Goal: Task Accomplishment & Management: Manage account settings

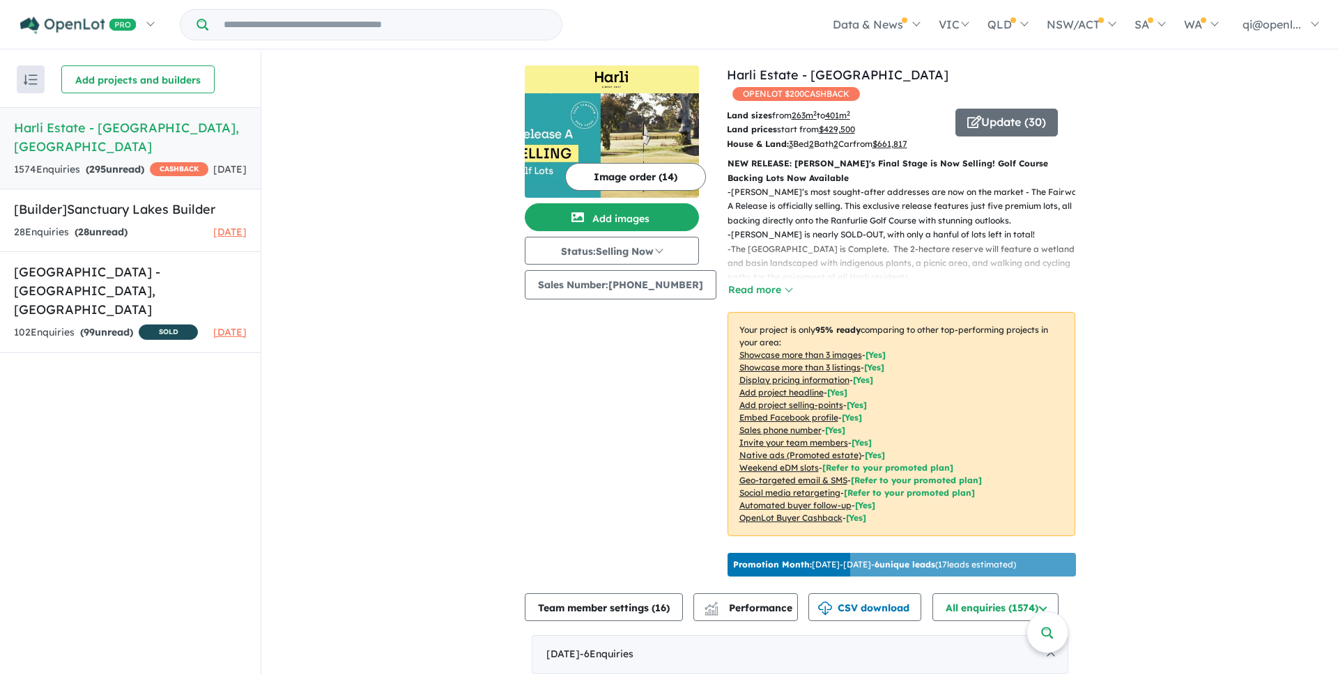
click at [133, 271] on h5 "Sanctuary Lakes Estate - Point Cook , VIC" at bounding box center [130, 291] width 233 height 56
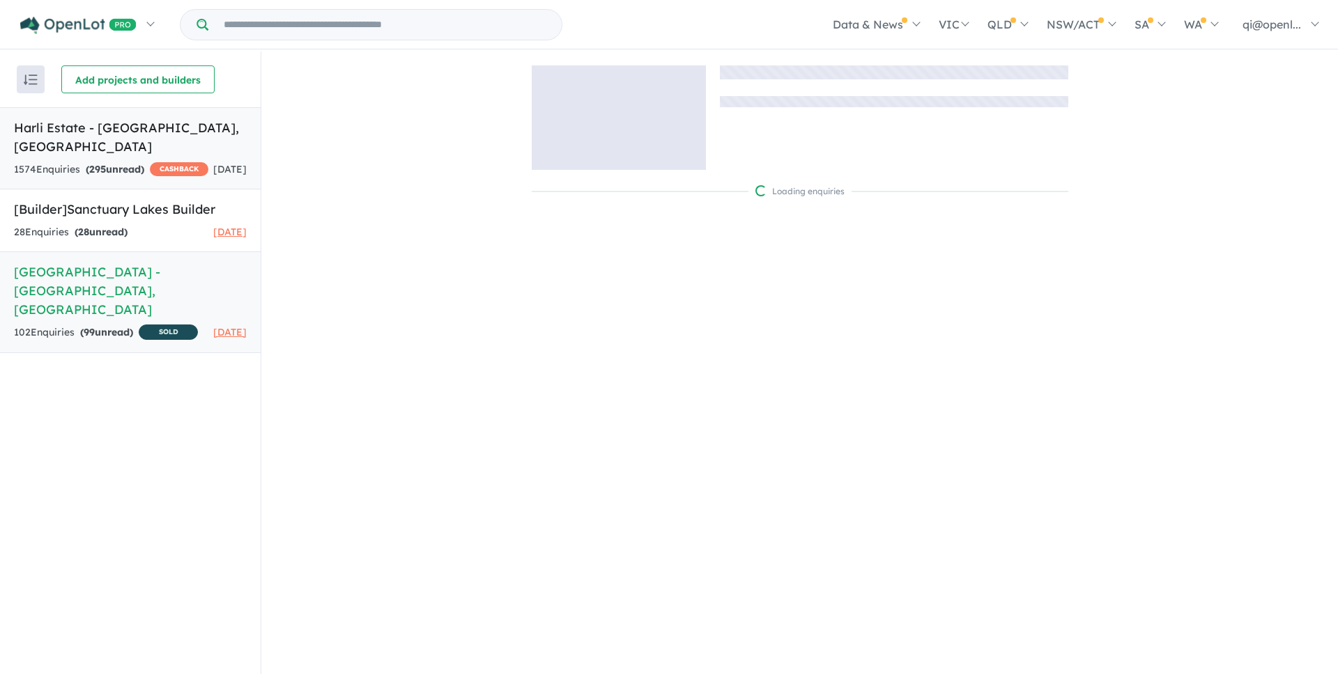
click at [132, 125] on h5 "Harli Estate - Cranbourne West , VIC" at bounding box center [130, 137] width 233 height 38
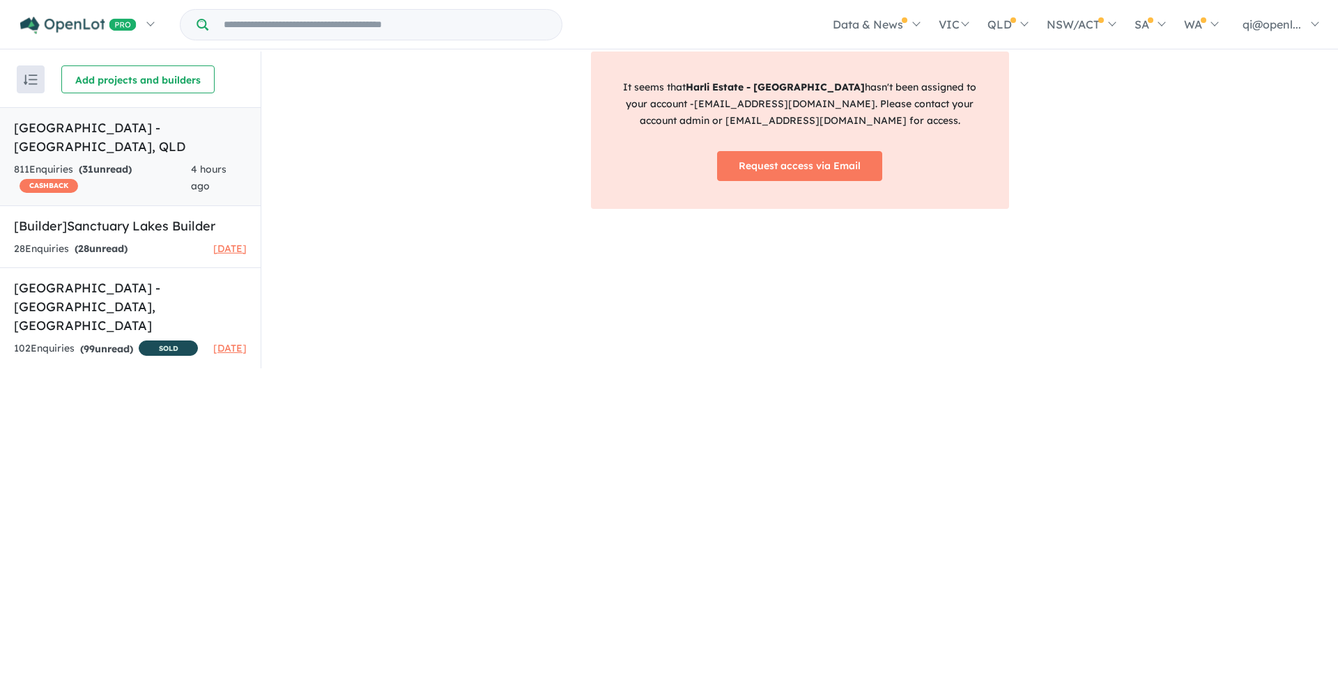
click at [88, 168] on div "811 Enquir ies ( 31 unread) CASHBACK" at bounding box center [102, 178] width 177 height 33
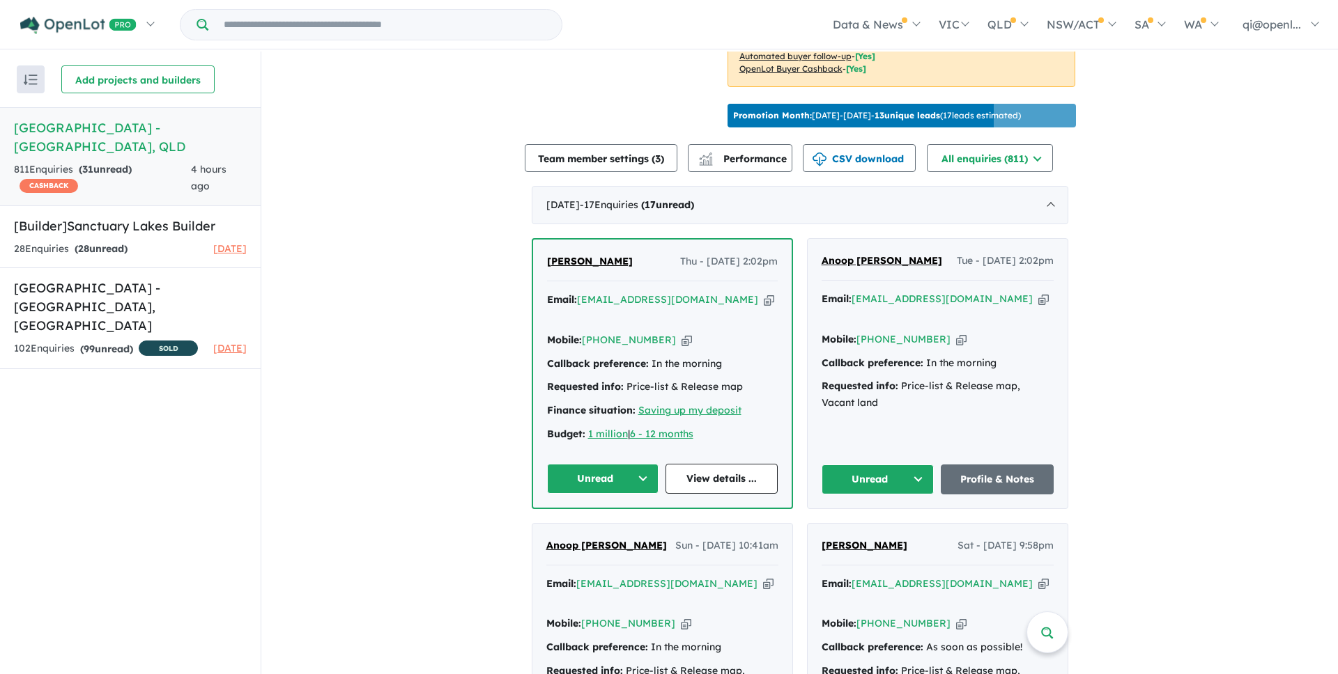
scroll to position [455, 0]
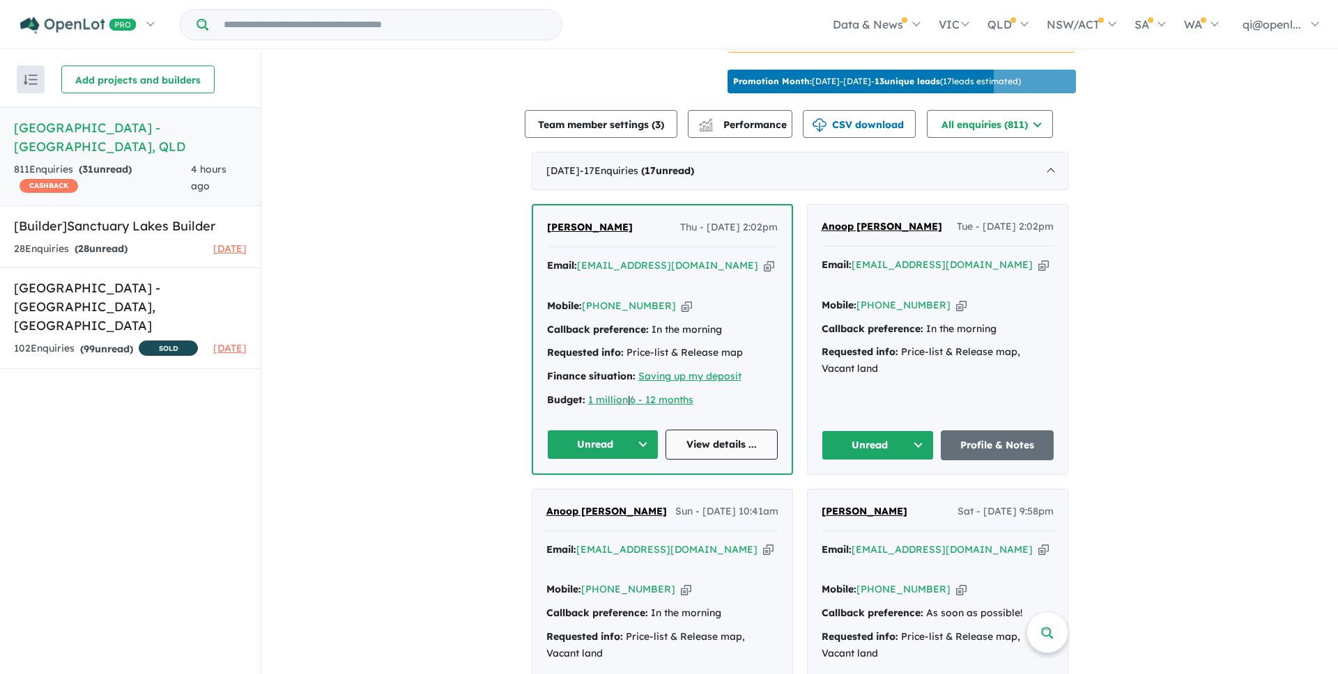
click at [754, 430] on link "View details ..." at bounding box center [721, 445] width 112 height 30
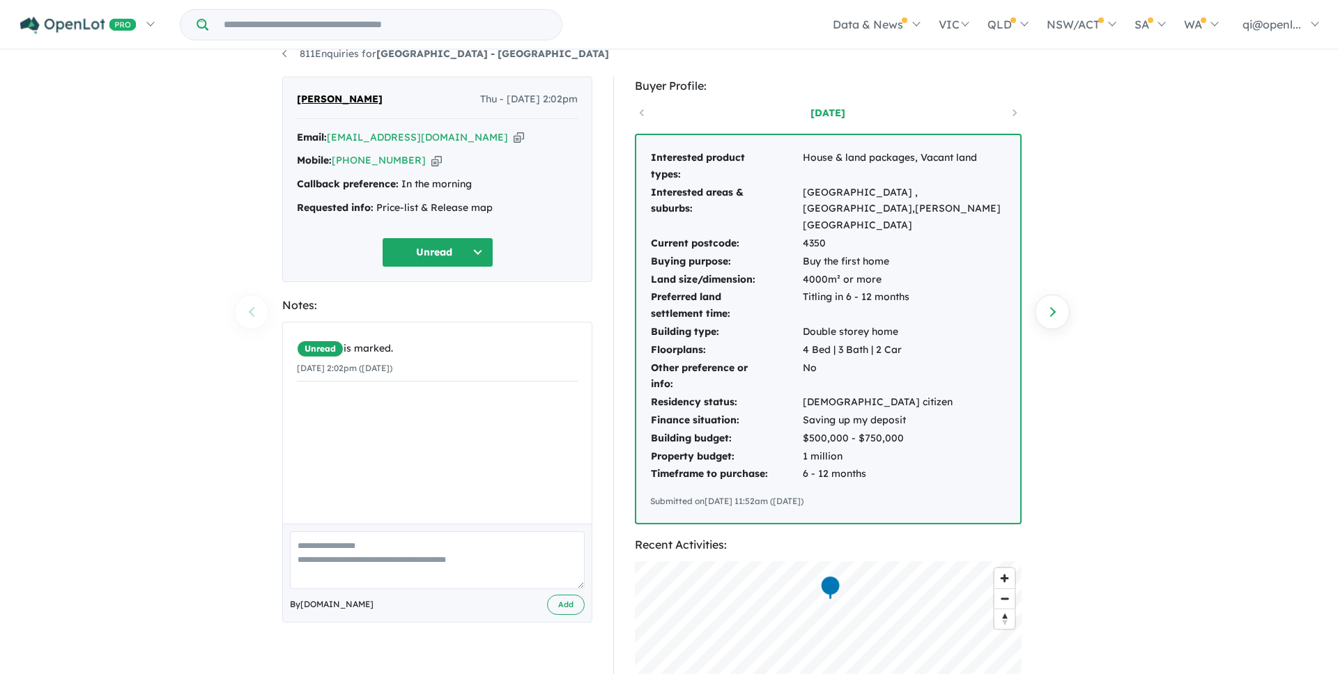
scroll to position [76, 0]
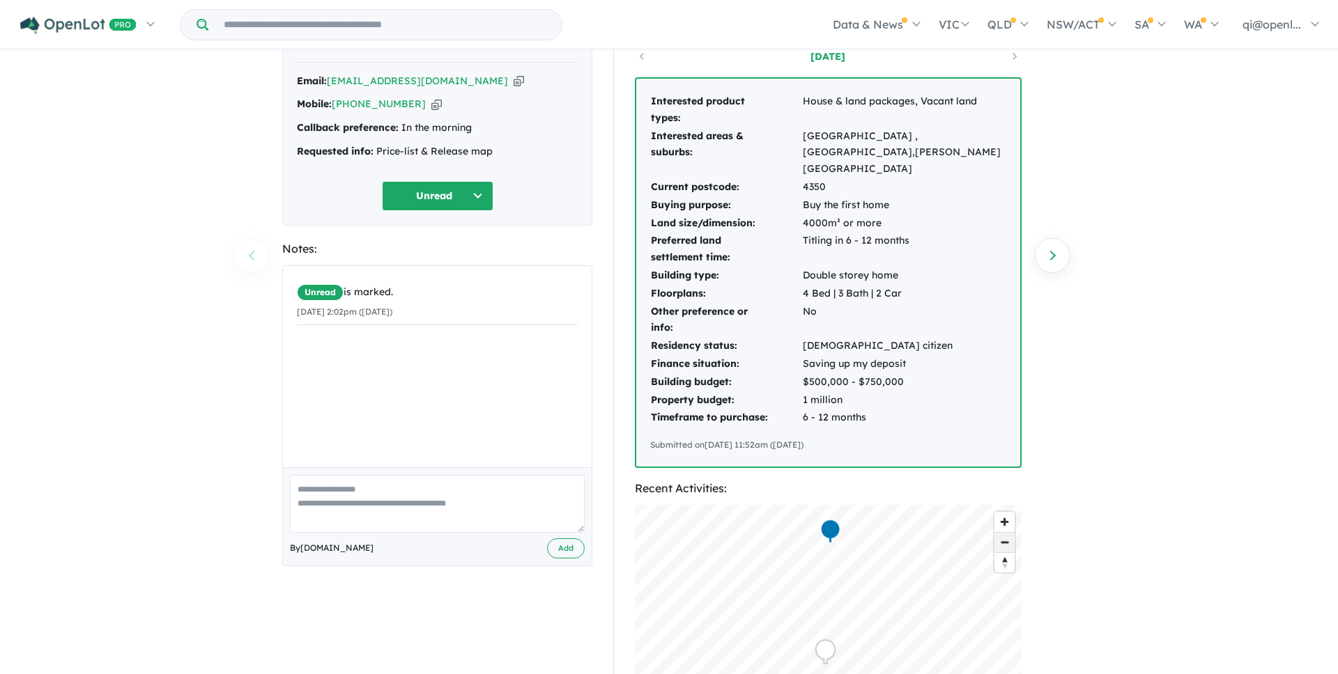
click at [1005, 533] on span "Zoom out" at bounding box center [1004, 543] width 20 height 20
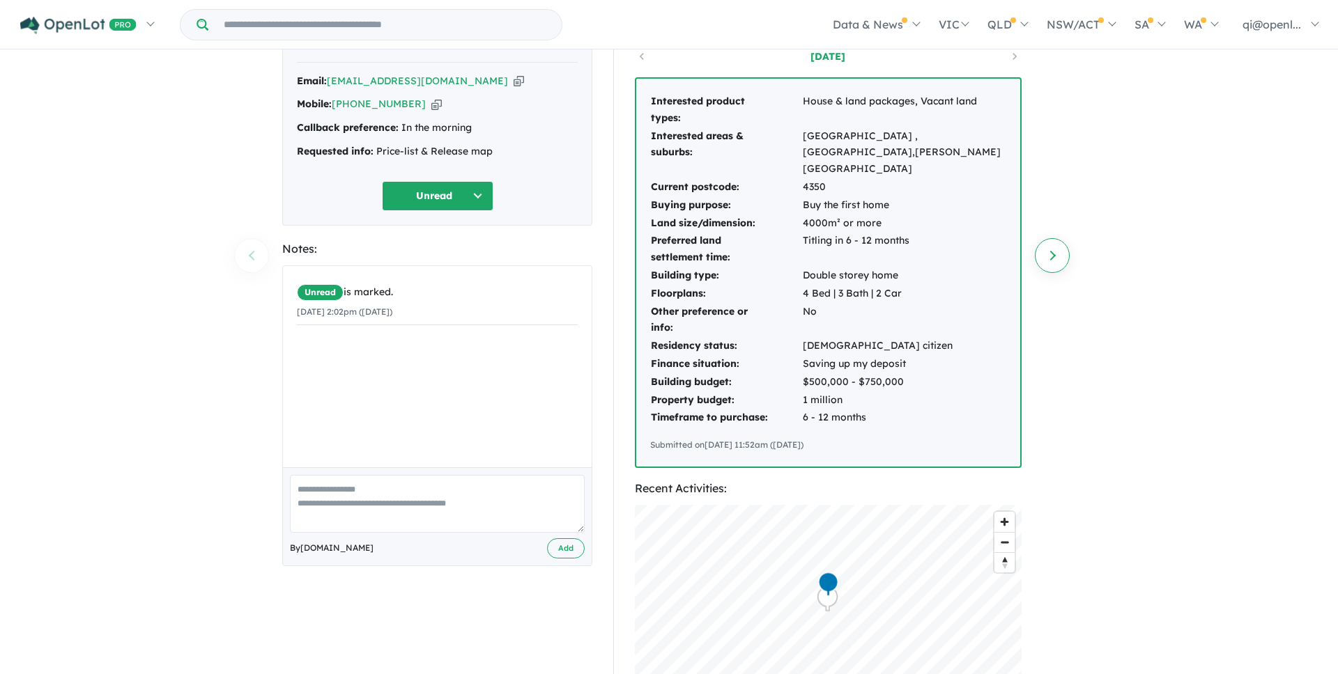
click at [1046, 265] on link "Next enquiry" at bounding box center [1052, 255] width 35 height 35
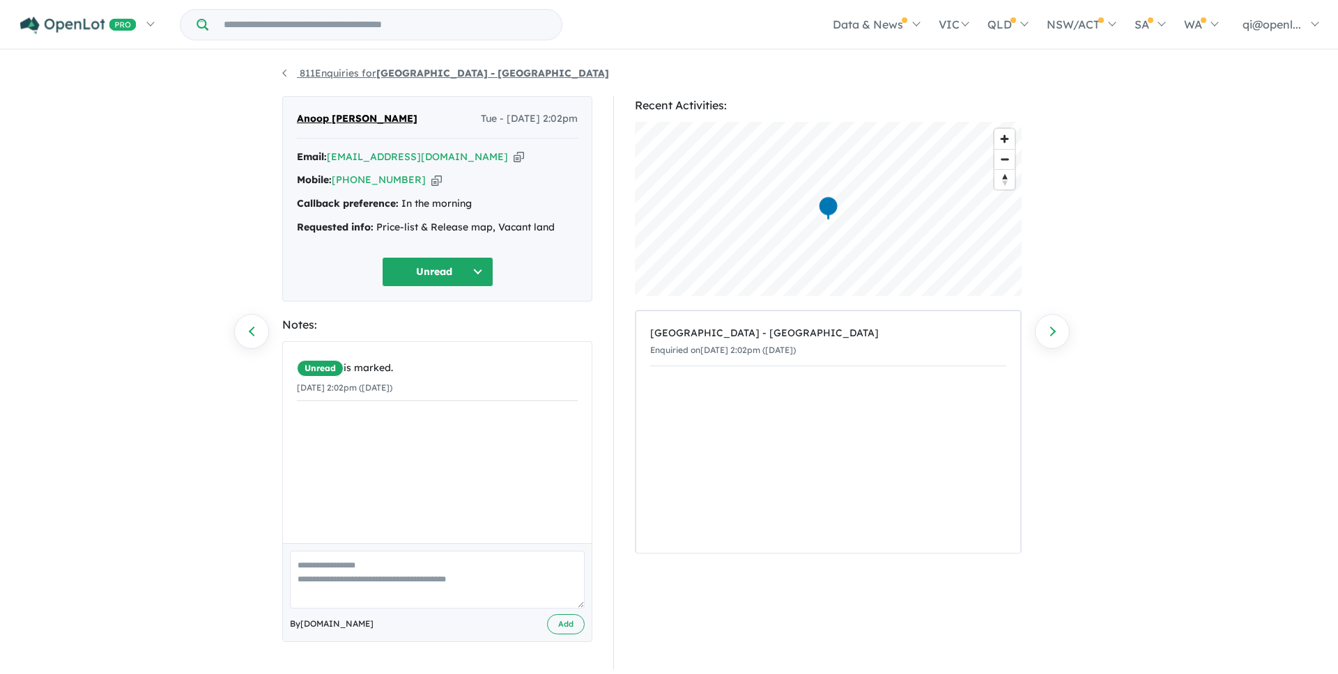
click at [283, 77] on link "811 Enquiries for Wirraglen Estate - Highfields" at bounding box center [445, 73] width 327 height 13
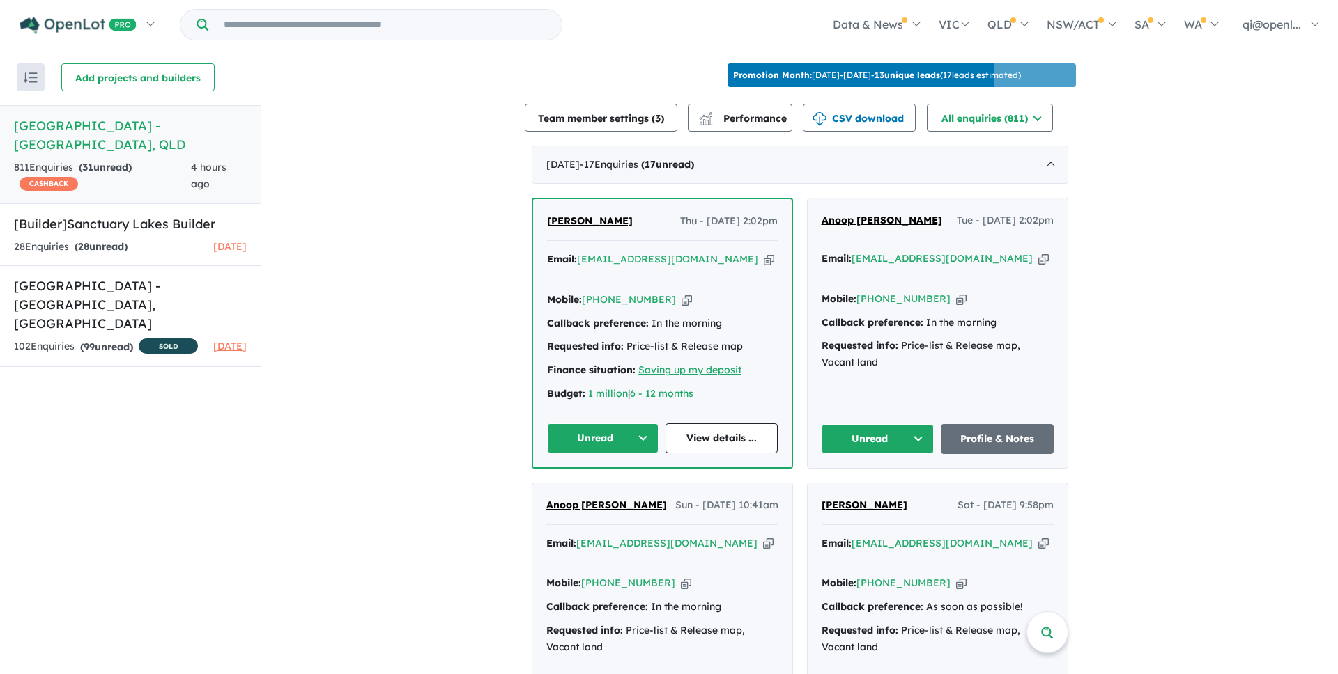
scroll to position [555, 0]
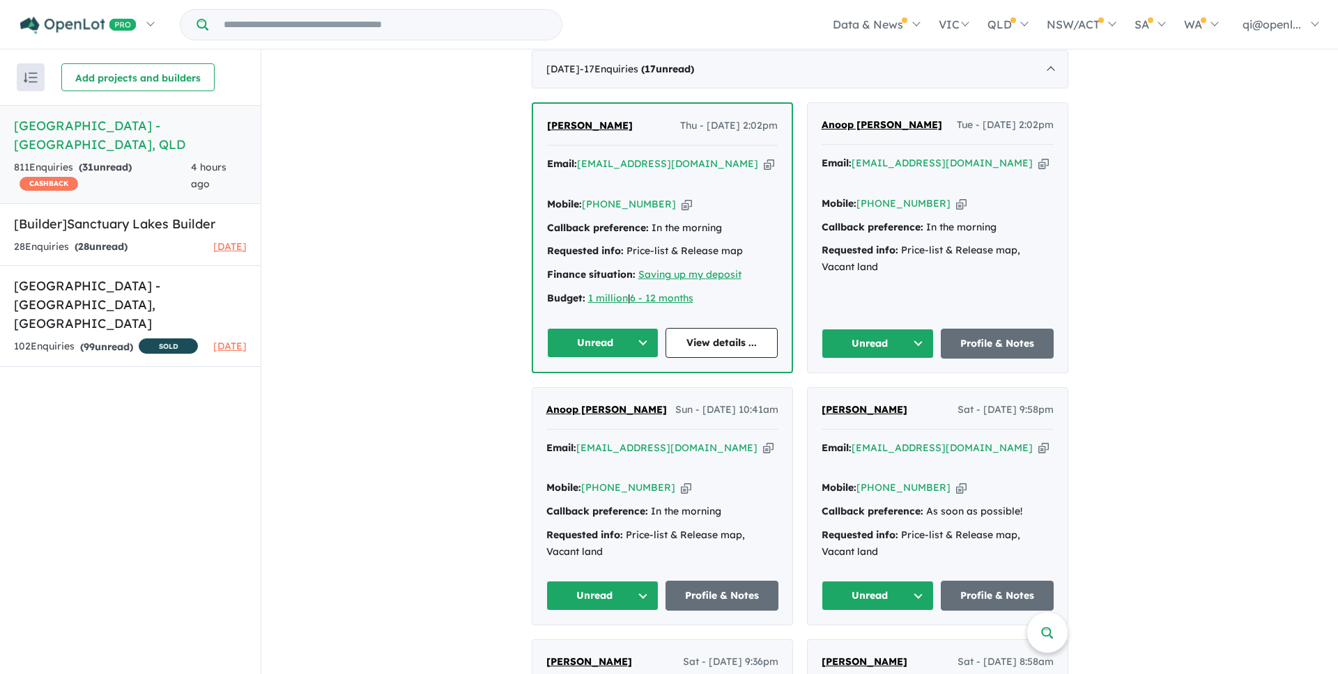
click at [748, 504] on div "Callback preference: In the morning" at bounding box center [662, 512] width 232 height 17
click at [720, 480] on div "Mobile: +61 490 345 150 Copied!" at bounding box center [662, 488] width 232 height 17
click at [730, 581] on link "Profile & Notes" at bounding box center [721, 596] width 113 height 30
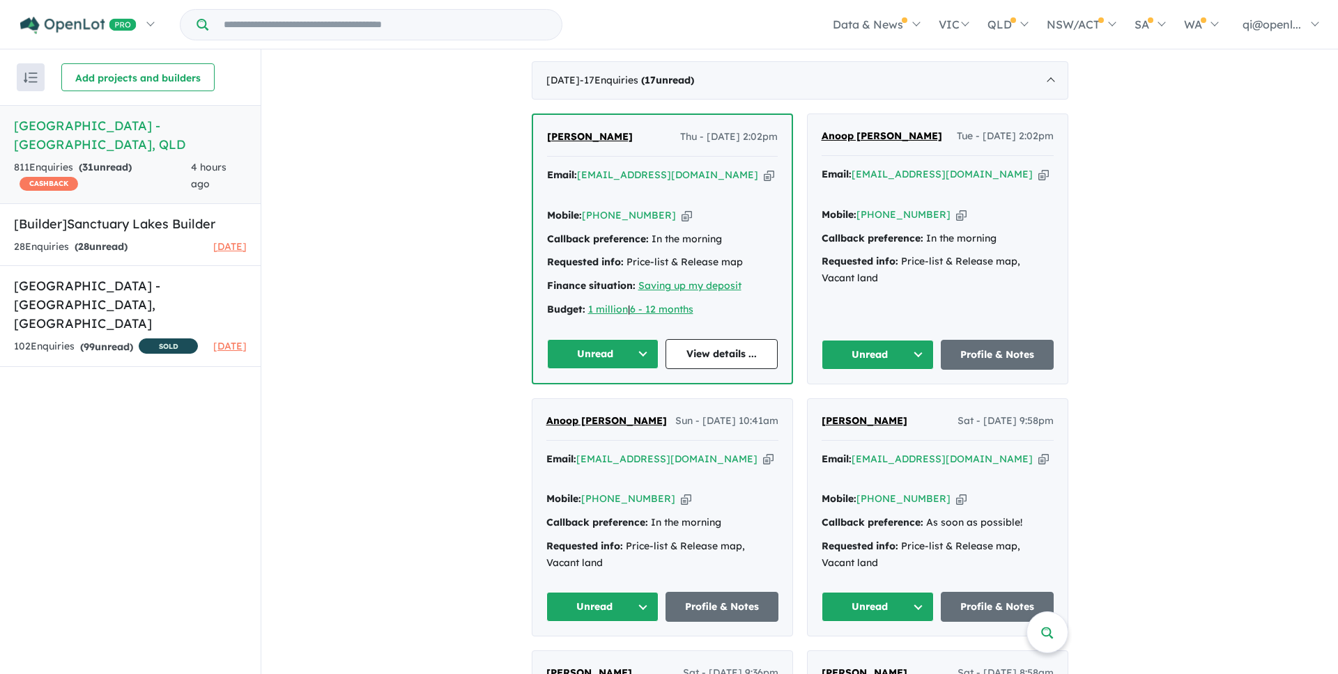
scroll to position [530, 0]
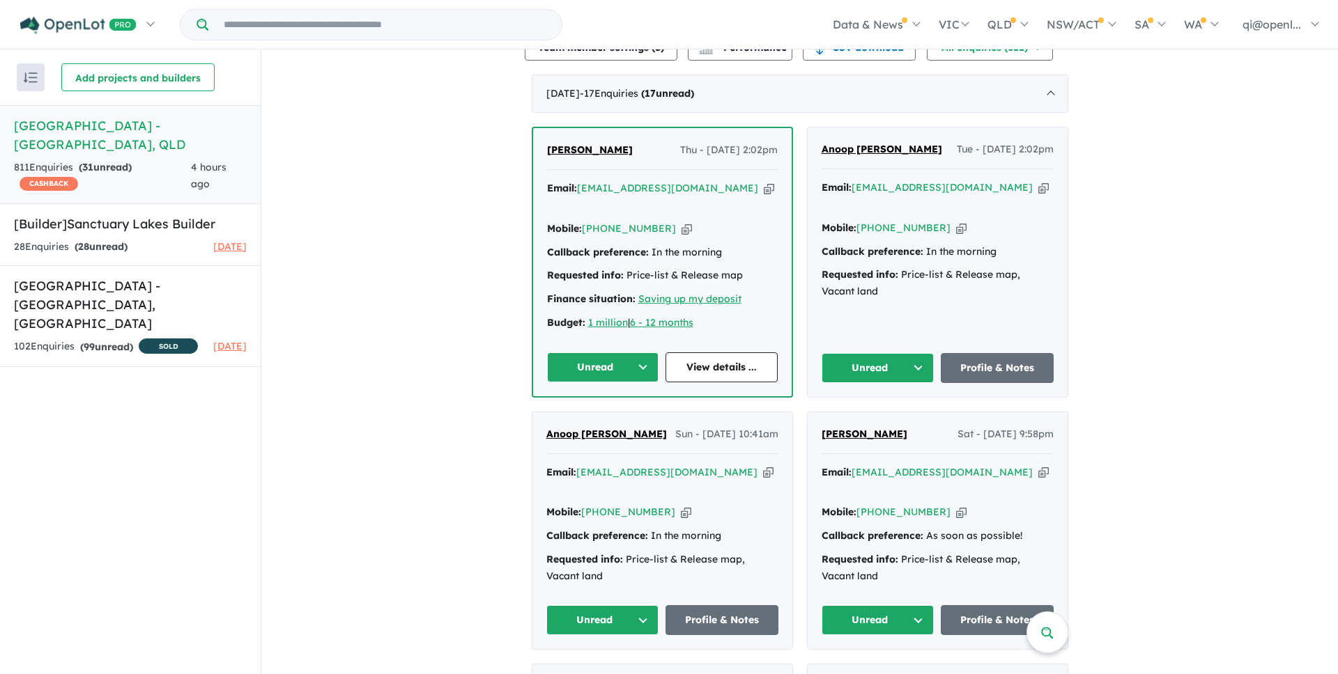
click at [739, 194] on div "Email: hknair@hotmail.com Copied! Mobile: +61 448 447 166 Copied! Callback pref…" at bounding box center [662, 259] width 231 height 158
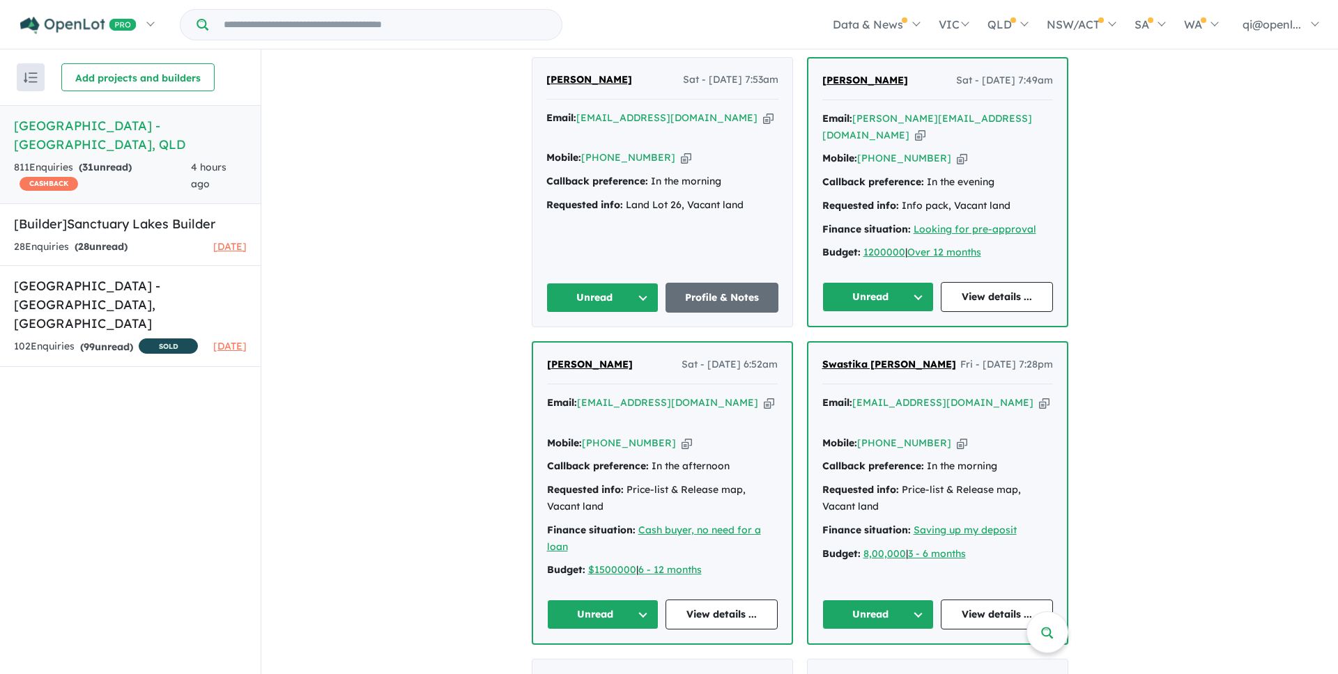
scroll to position [1453, 0]
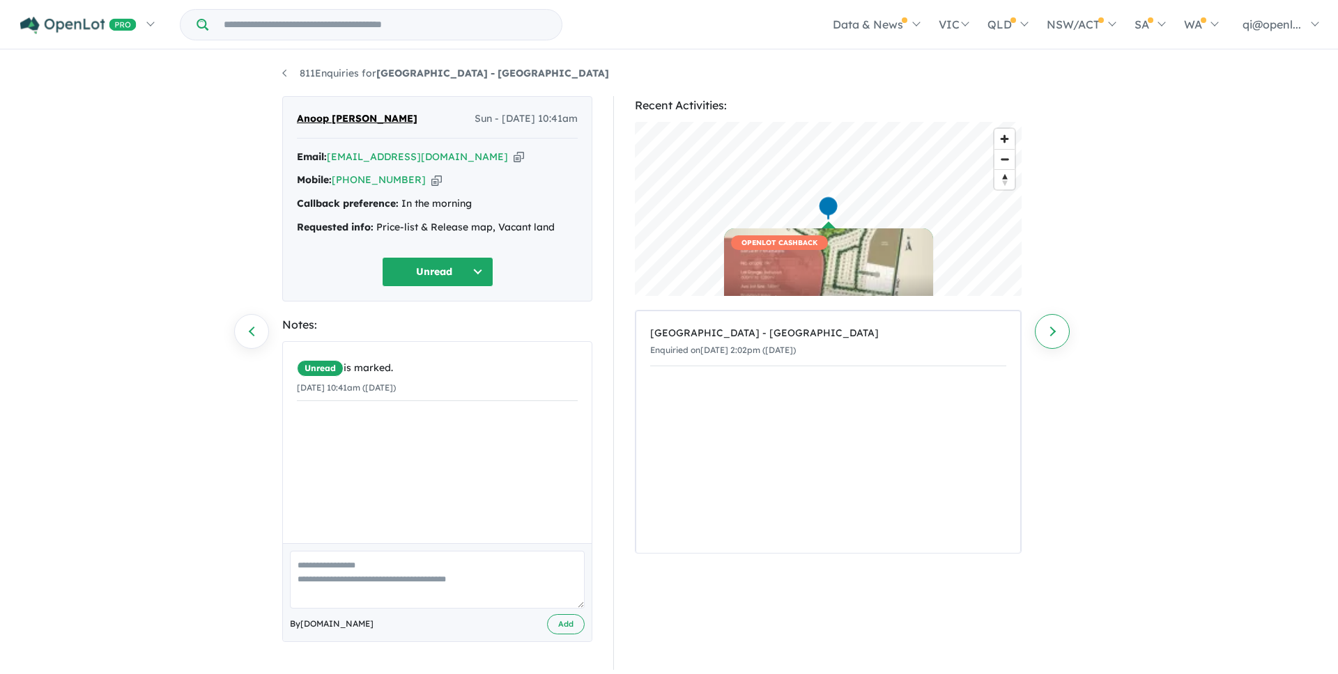
click at [1051, 327] on link "Next enquiry" at bounding box center [1052, 331] width 35 height 35
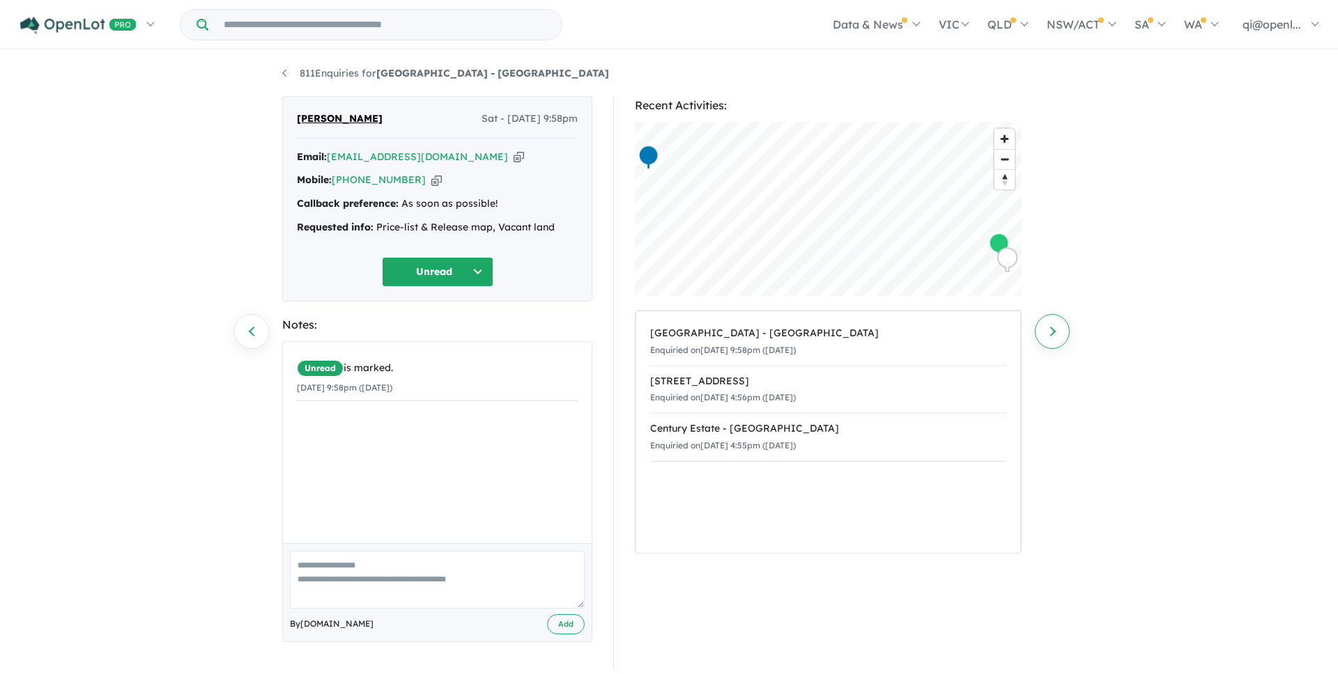
click at [1055, 335] on link "Next enquiry" at bounding box center [1052, 331] width 35 height 35
click at [1056, 335] on link "Next enquiry" at bounding box center [1052, 331] width 35 height 35
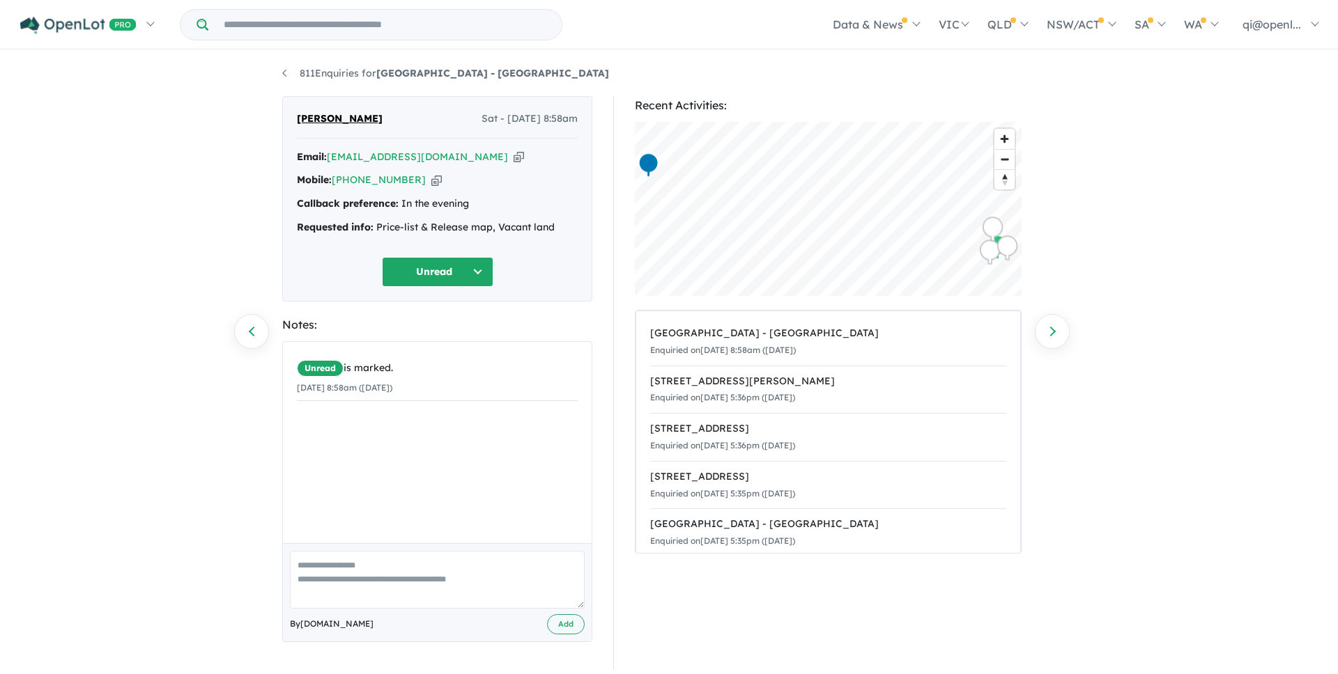
click at [1056, 335] on link "Next enquiry" at bounding box center [1052, 331] width 35 height 35
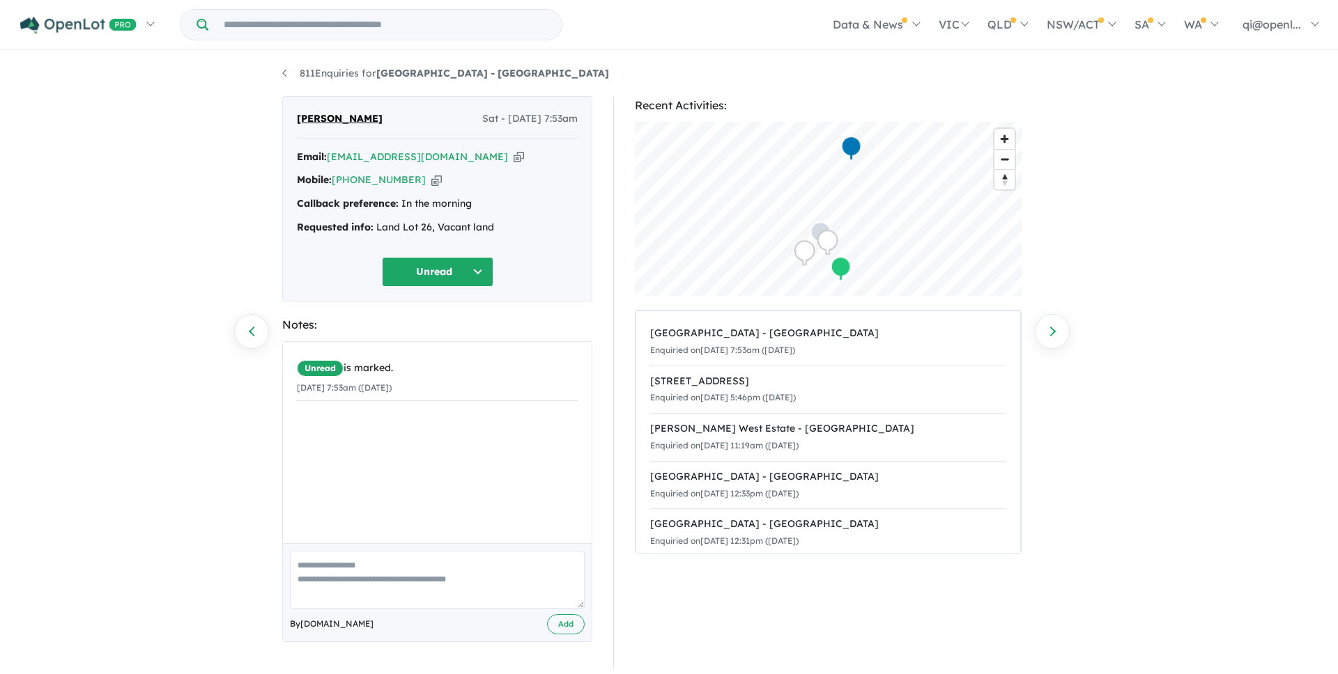
click at [1056, 335] on link "Next enquiry" at bounding box center [1052, 331] width 35 height 35
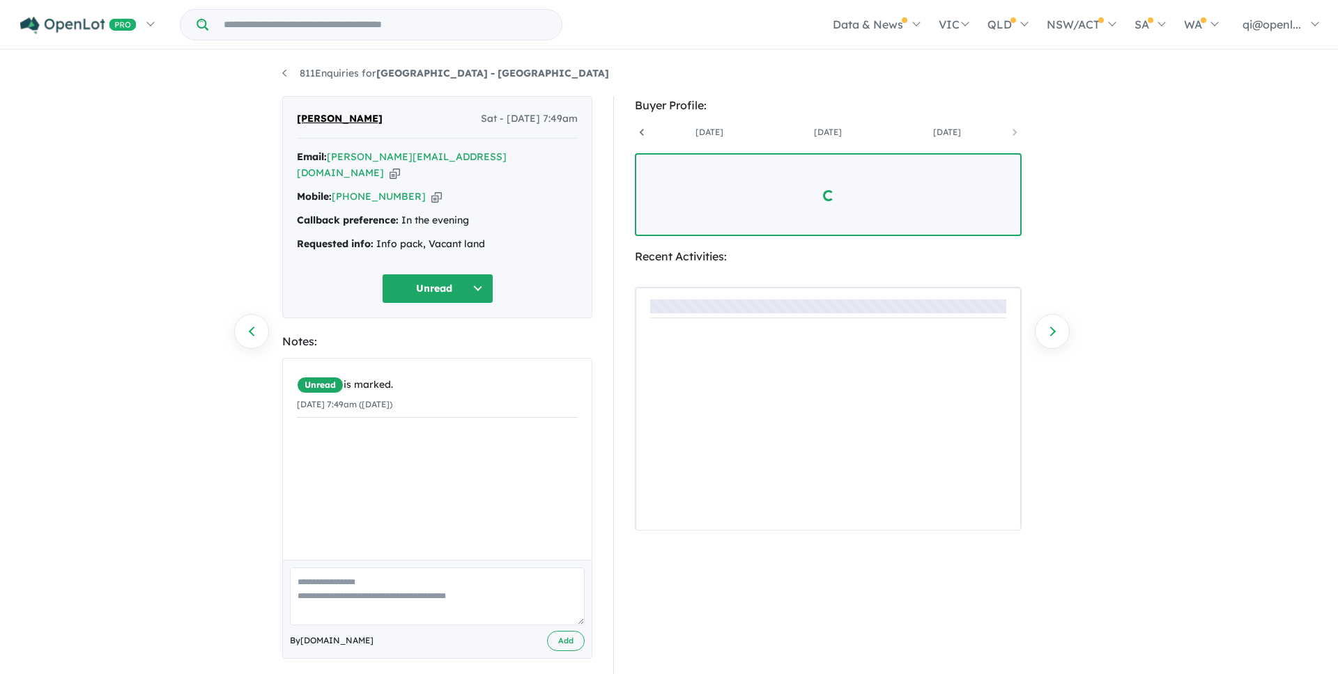
scroll to position [0, 222]
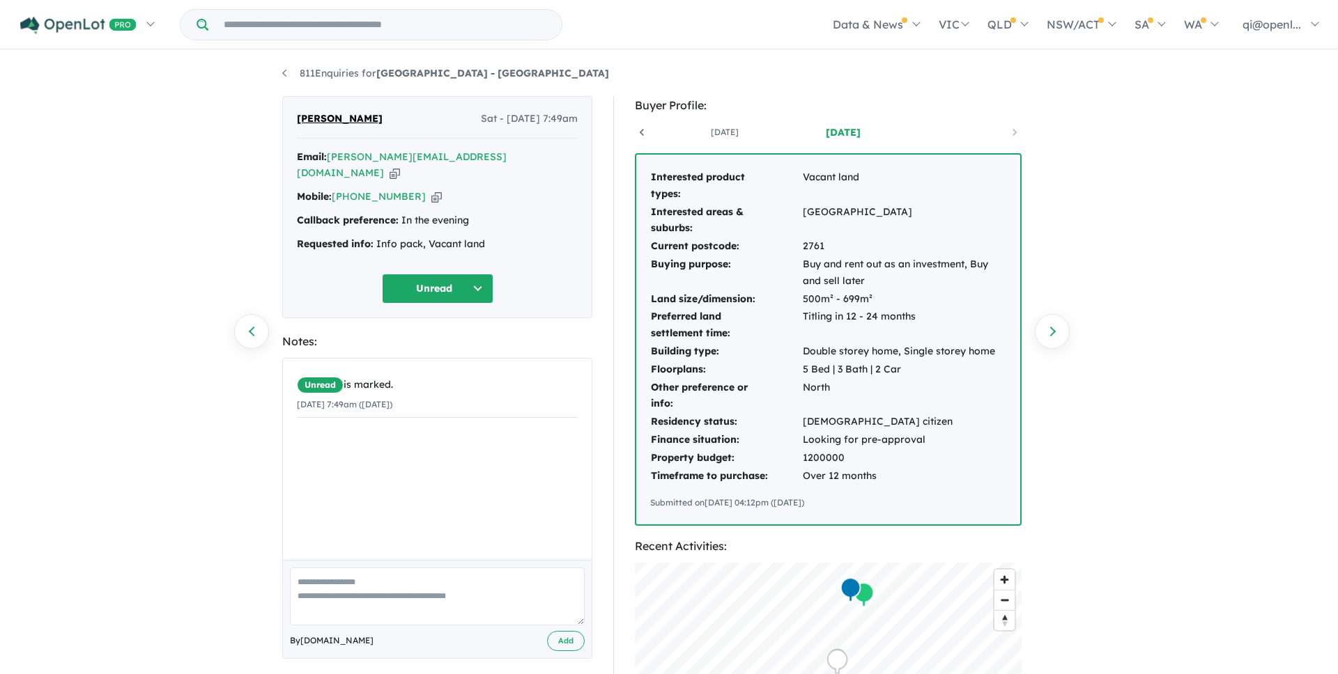
click at [400, 166] on icon "button" at bounding box center [394, 173] width 10 height 15
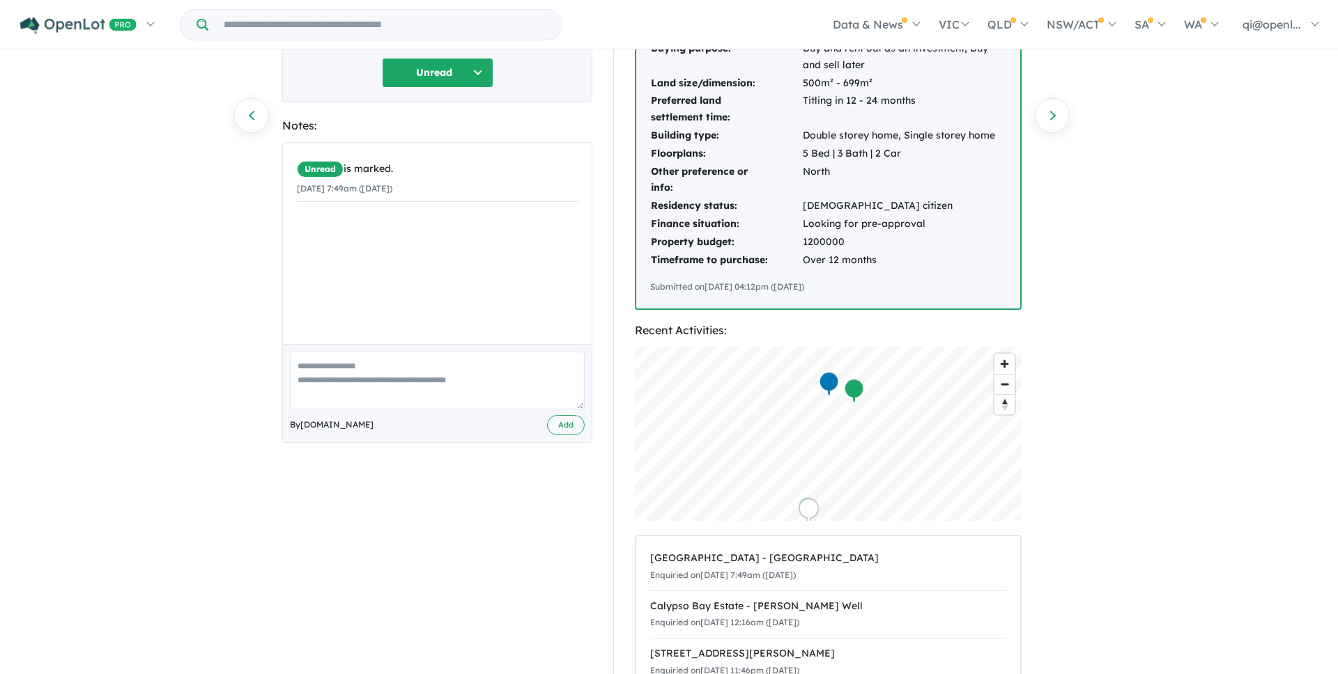
click at [858, 393] on div "Map marker" at bounding box center [854, 391] width 21 height 26
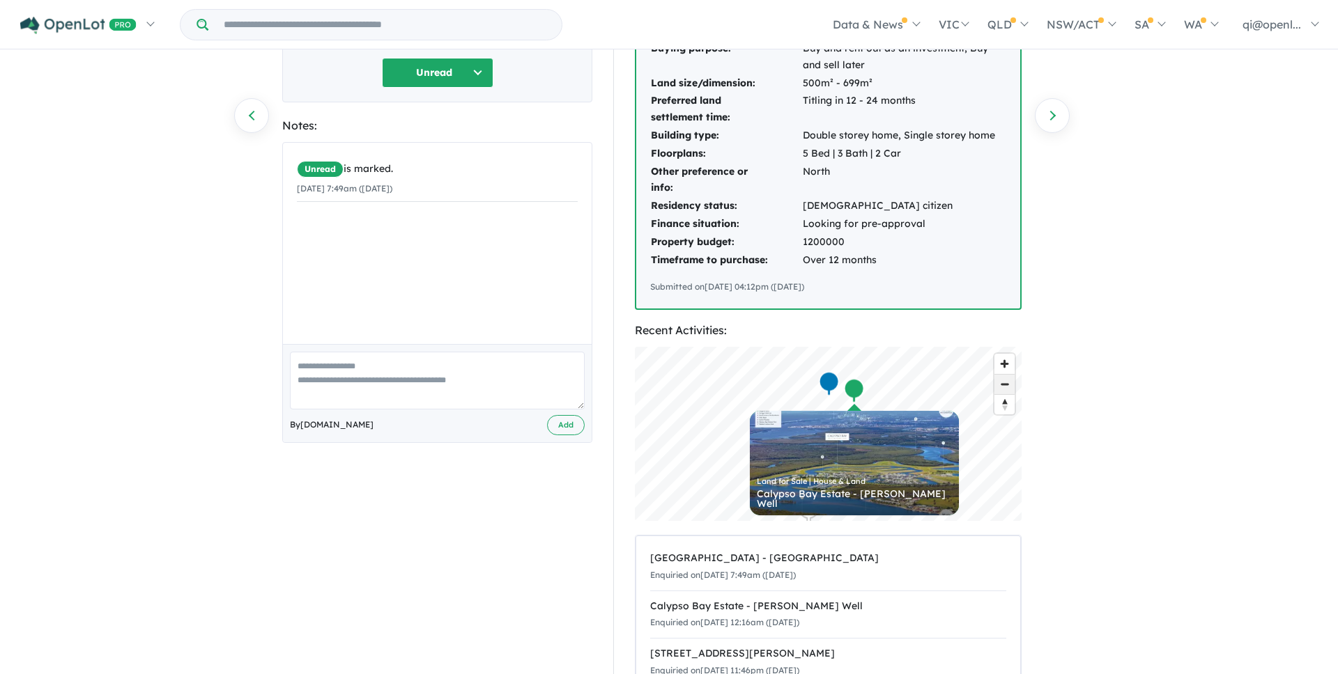
click at [1005, 381] on span "Zoom out" at bounding box center [1004, 385] width 20 height 20
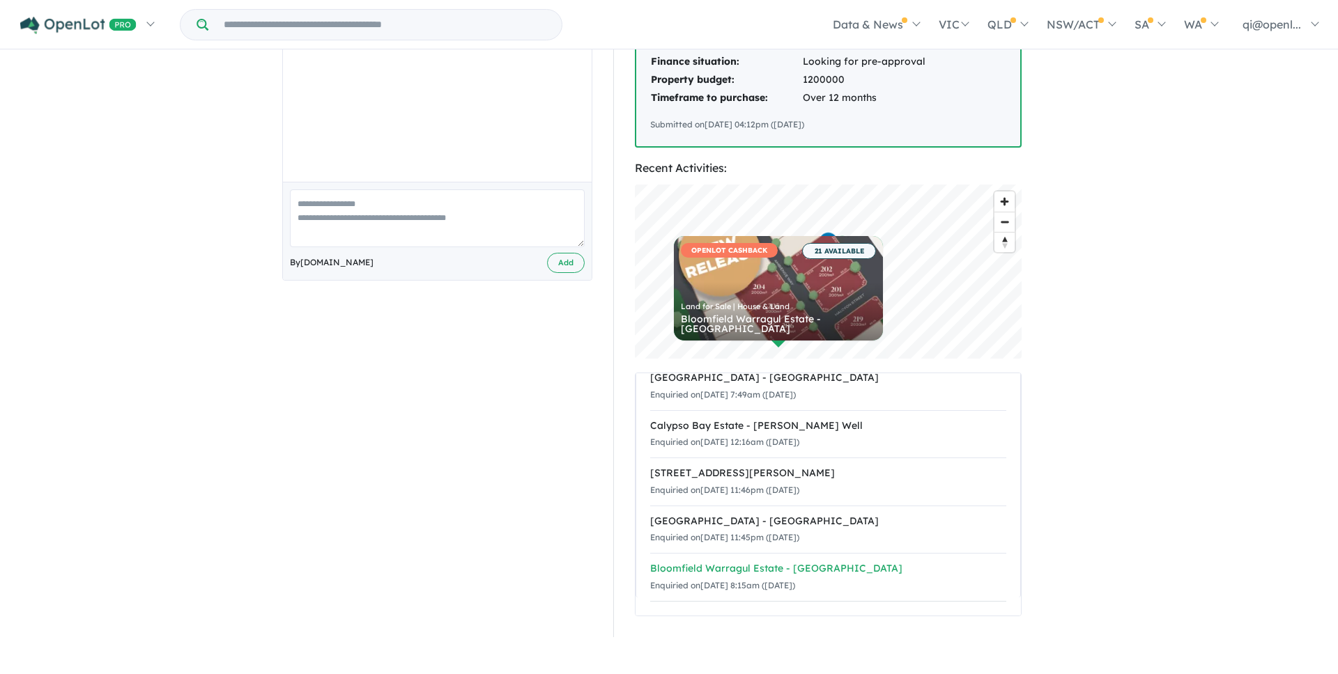
scroll to position [0, 0]
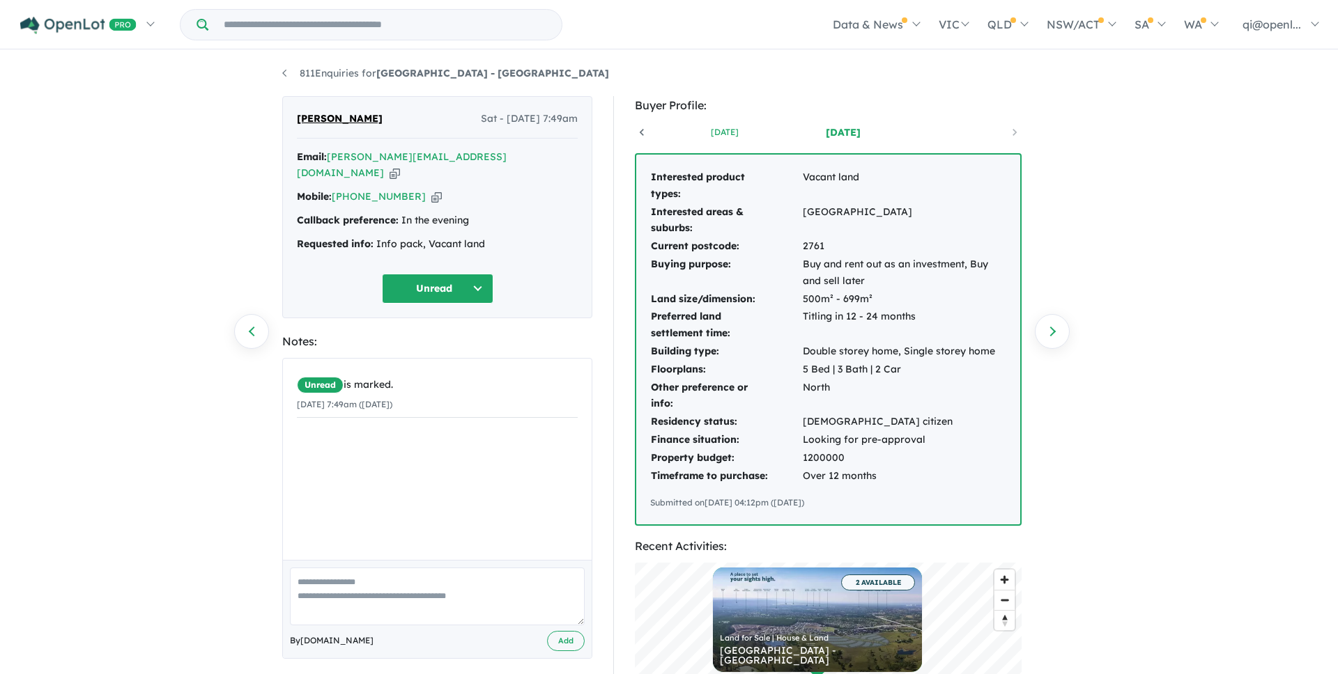
click at [716, 125] on link "[DATE]" at bounding box center [724, 132] width 118 height 14
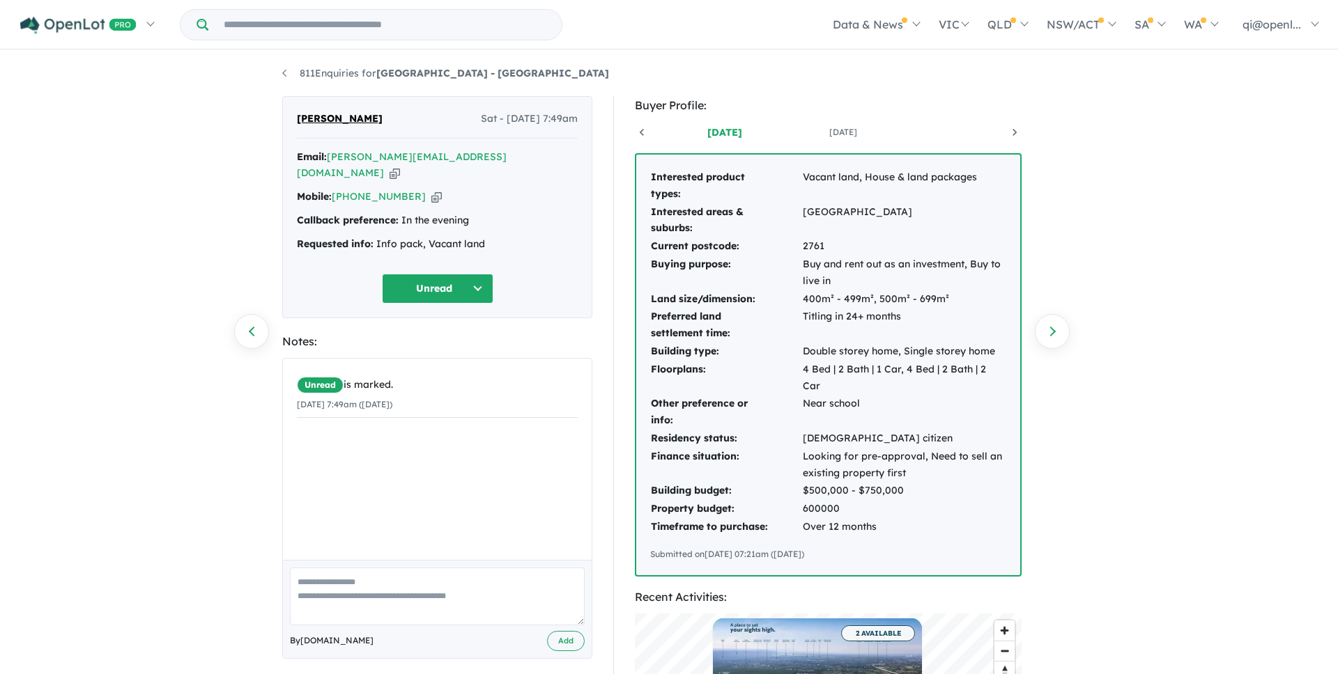
scroll to position [0, 118]
click at [945, 132] on link "[DATE]" at bounding box center [947, 132] width 118 height 14
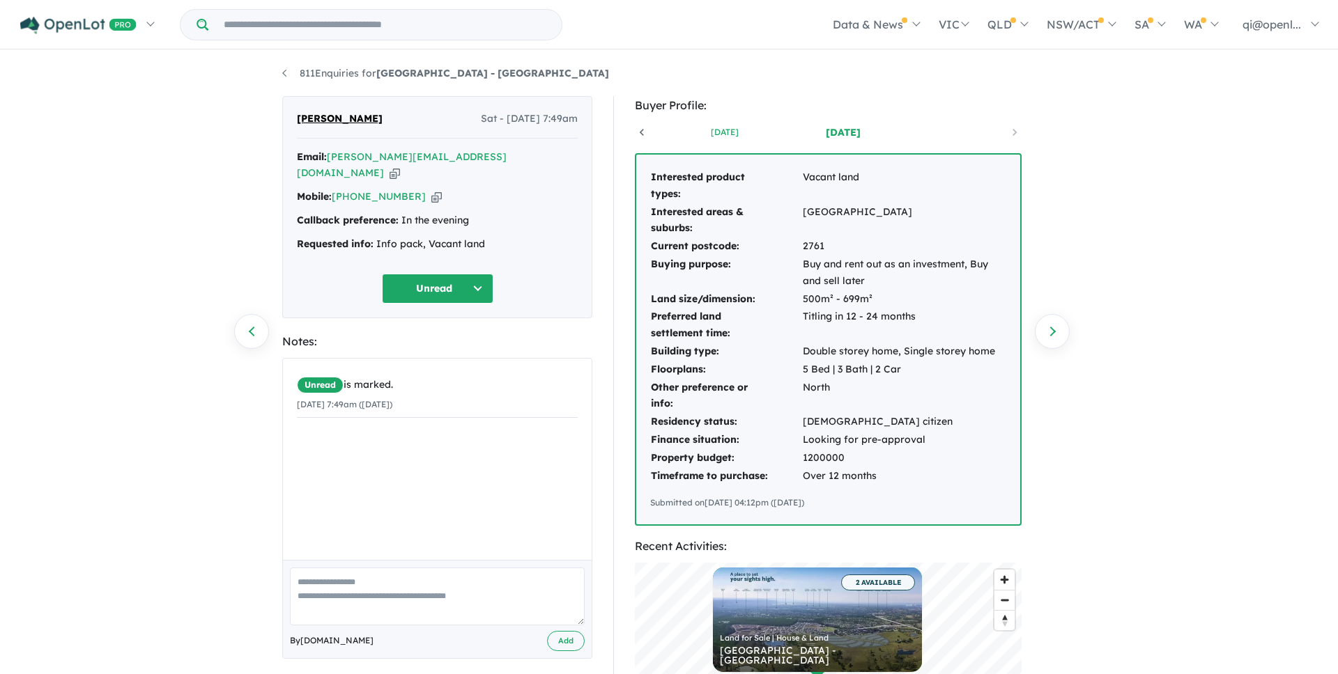
click at [736, 134] on link "[DATE]" at bounding box center [724, 132] width 118 height 14
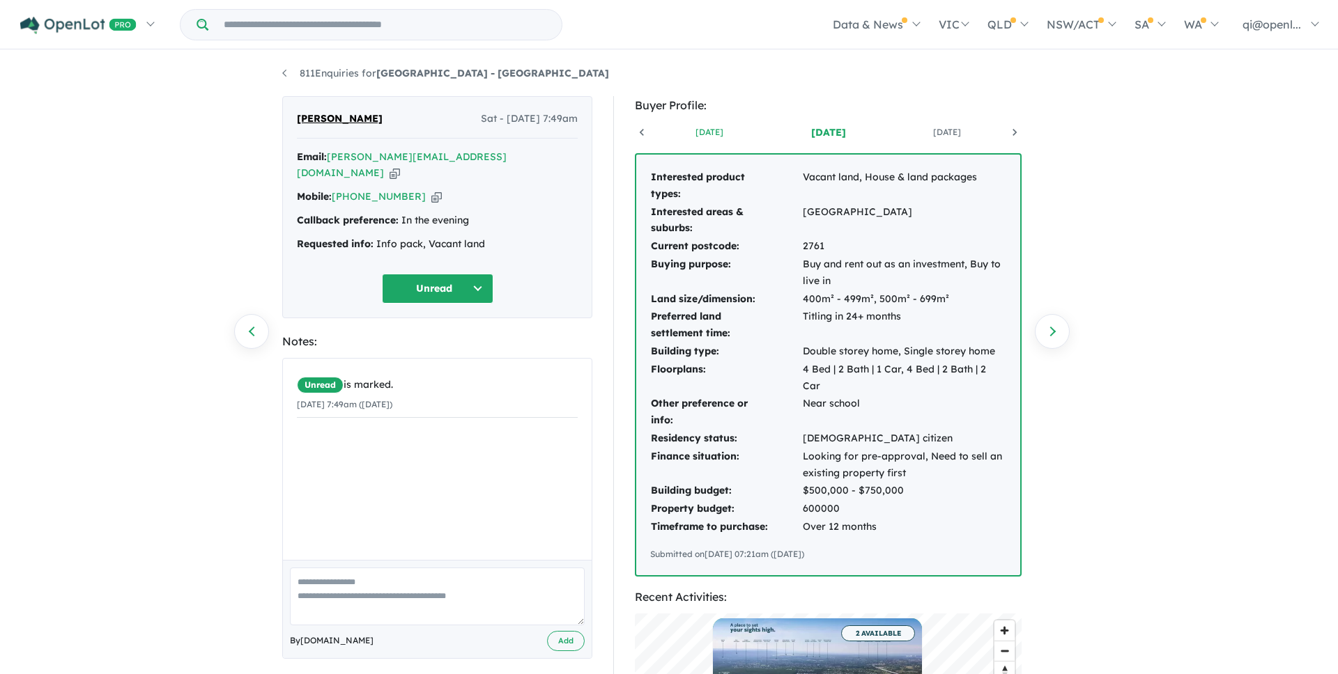
click at [719, 134] on link "[DATE]" at bounding box center [709, 132] width 118 height 14
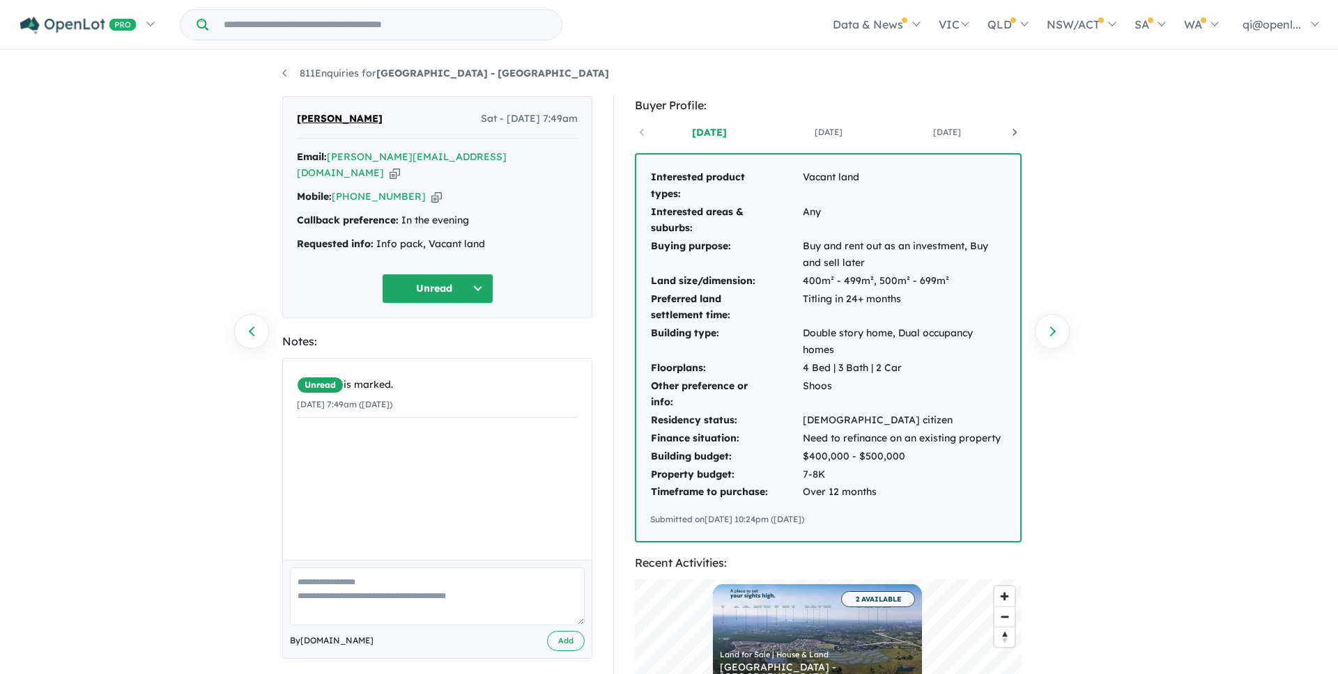
scroll to position [0, 0]
click at [721, 131] on link "[DATE]" at bounding box center [709, 132] width 118 height 14
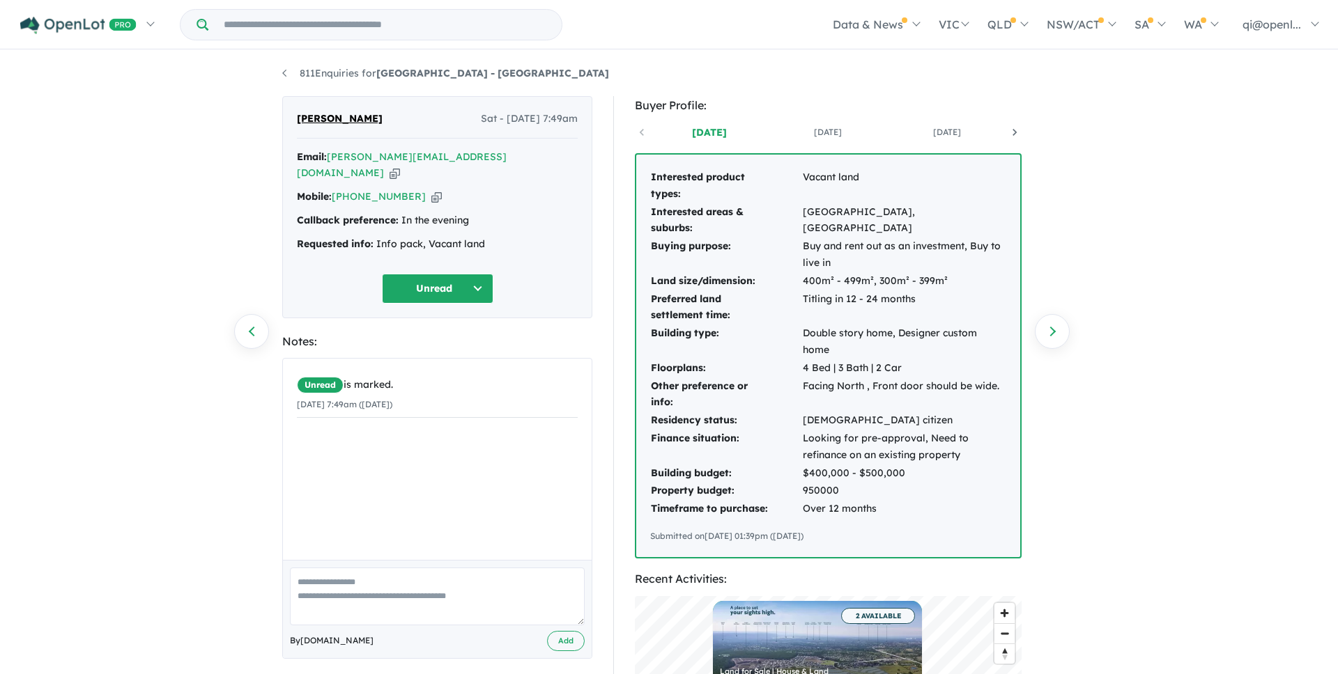
click at [721, 131] on link "[DATE]" at bounding box center [709, 132] width 118 height 14
click at [826, 123] on div "[DATE] [DATE] [DATE] [DATE]" at bounding box center [828, 132] width 387 height 21
click at [833, 143] on div "[DATE] [DATE] [DATE] [DATE] Interested product types: Vacant land Interested ar…" at bounding box center [828, 340] width 387 height 437
click at [832, 137] on link "[DATE]" at bounding box center [827, 132] width 118 height 14
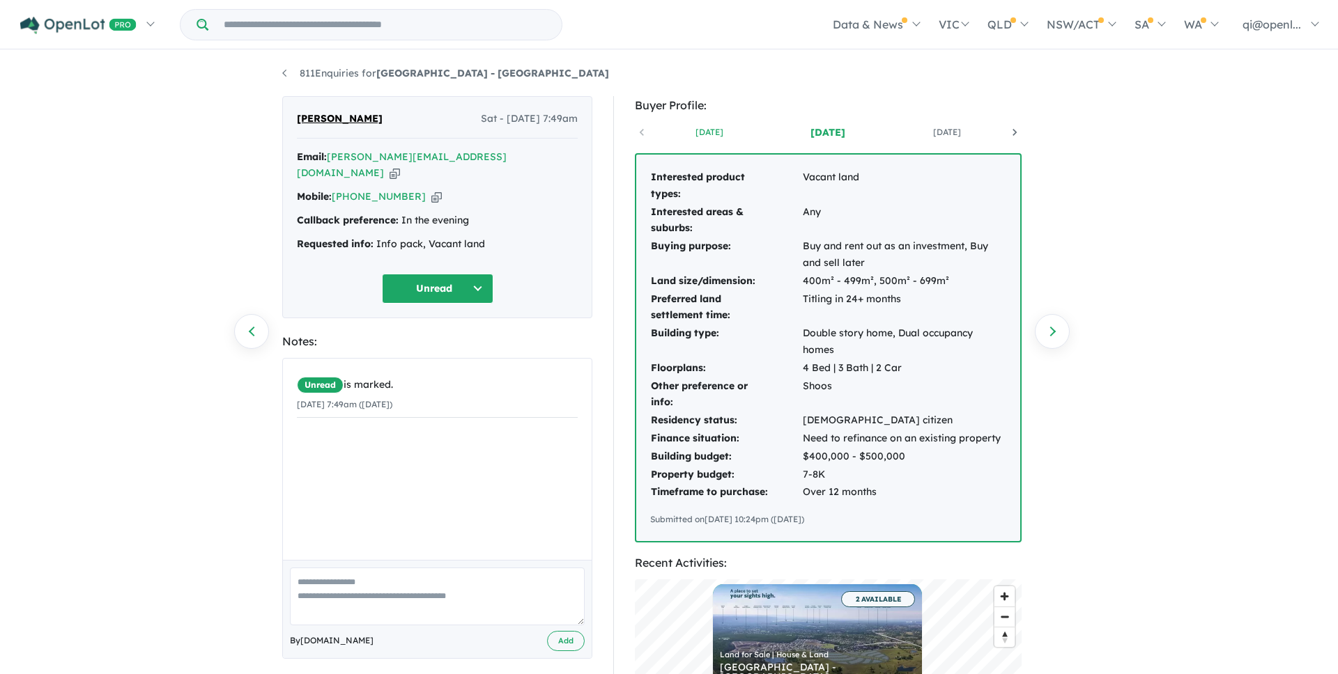
click at [650, 134] on link "[DATE]" at bounding box center [709, 132] width 118 height 14
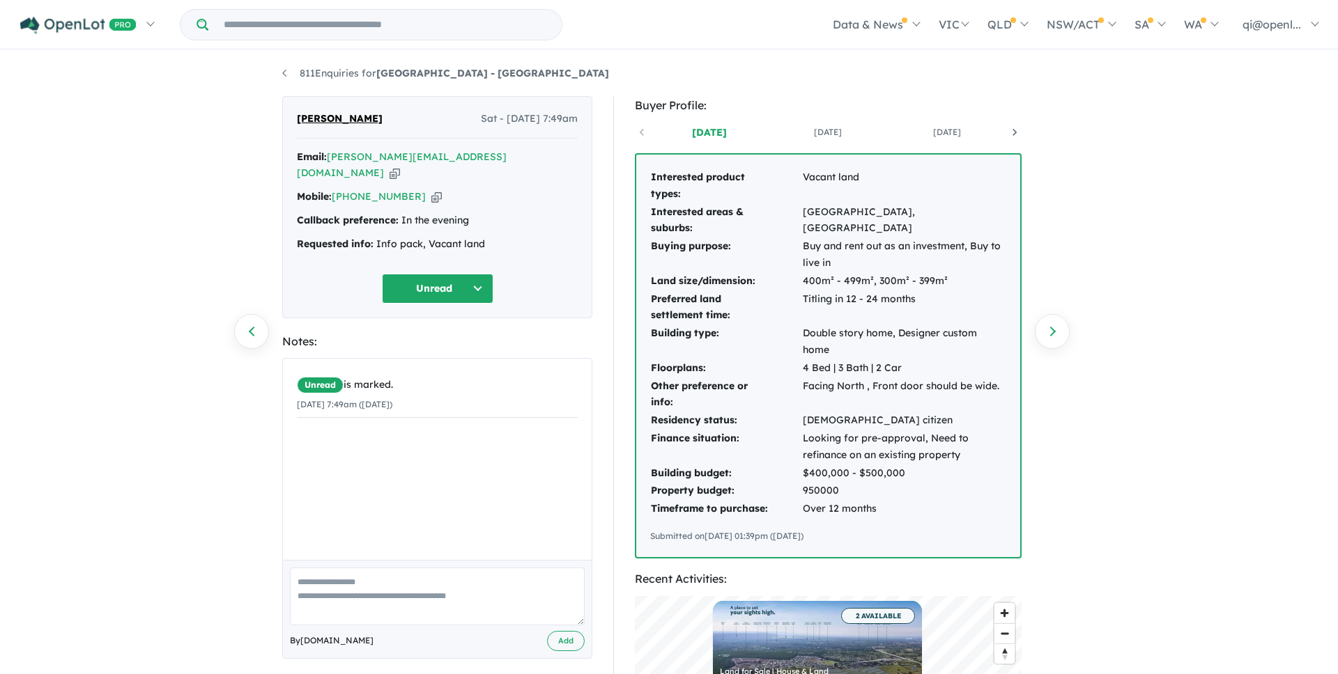
click at [647, 134] on div "[DATE] [DATE] [DATE] [DATE]" at bounding box center [828, 132] width 387 height 21
click at [946, 132] on link "[DATE]" at bounding box center [947, 132] width 118 height 14
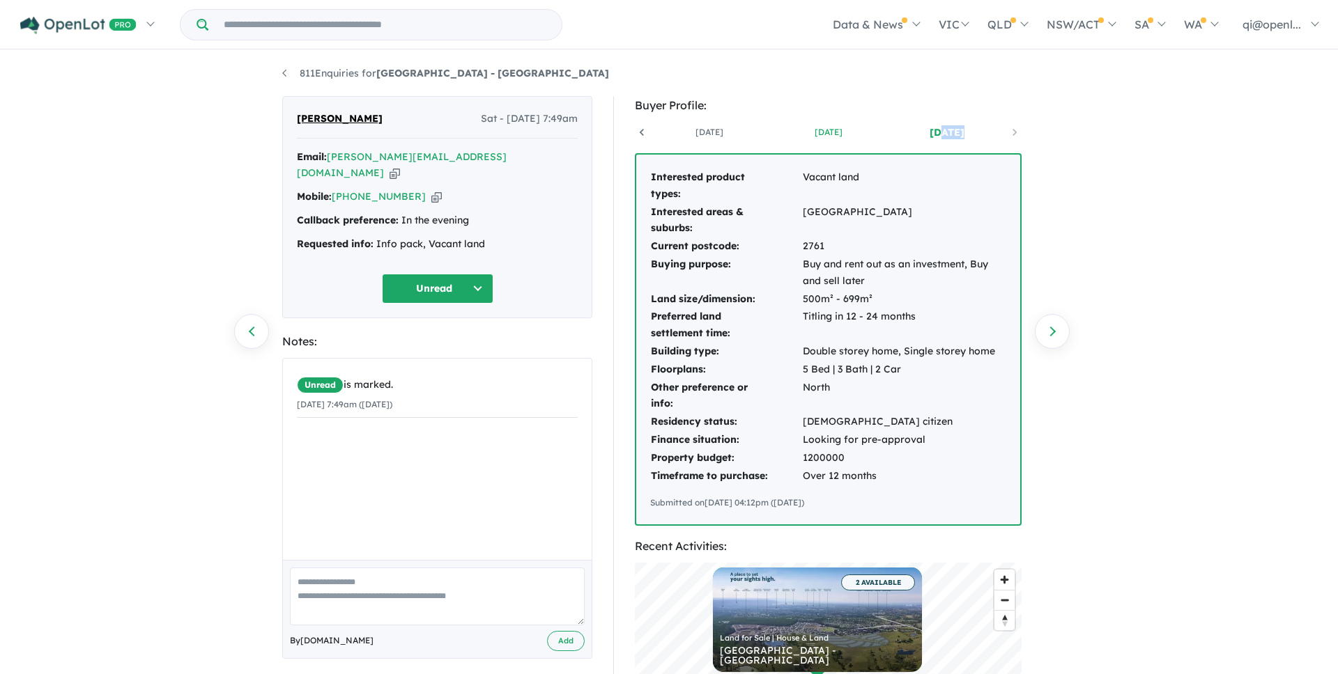
scroll to position [0, 222]
click at [946, 132] on link at bounding box center [961, 132] width 118 height 14
click at [903, 137] on link at bounding box center [961, 132] width 118 height 14
click at [900, 263] on td "Buy and rent out as an investment, Buy and sell later" at bounding box center [904, 273] width 204 height 35
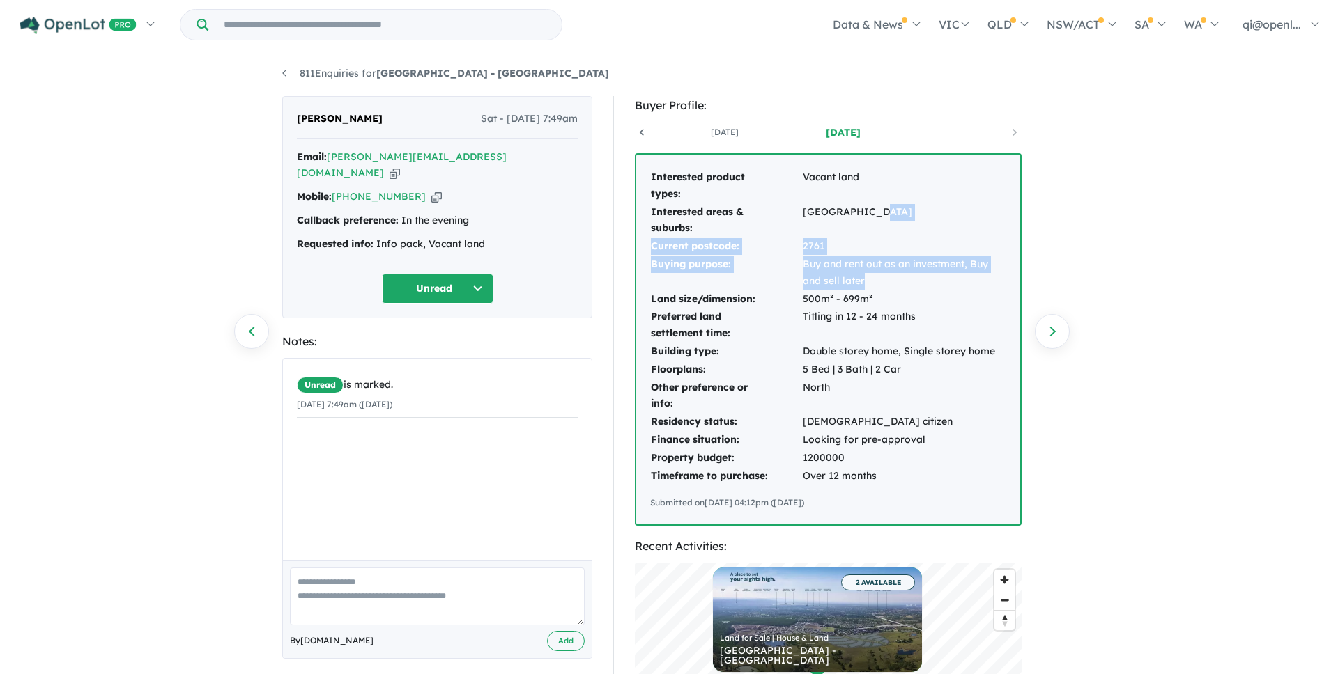
drag, startPoint x: 866, startPoint y: 237, endPoint x: 920, endPoint y: 287, distance: 73.4
click at [920, 287] on tbody "Interested product types: Vacant land Interested areas & suburbs: [GEOGRAPHIC_D…" at bounding box center [828, 327] width 356 height 316
click at [920, 287] on td "Buy and rent out as an investment, Buy and sell later" at bounding box center [904, 273] width 204 height 35
drag, startPoint x: 697, startPoint y: 134, endPoint x: 920, endPoint y: 163, distance: 224.2
click at [920, 162] on div "[DATE] [DATE] [DATE] [DATE] Interested product types: Vacant land Interested ar…" at bounding box center [828, 324] width 387 height 404
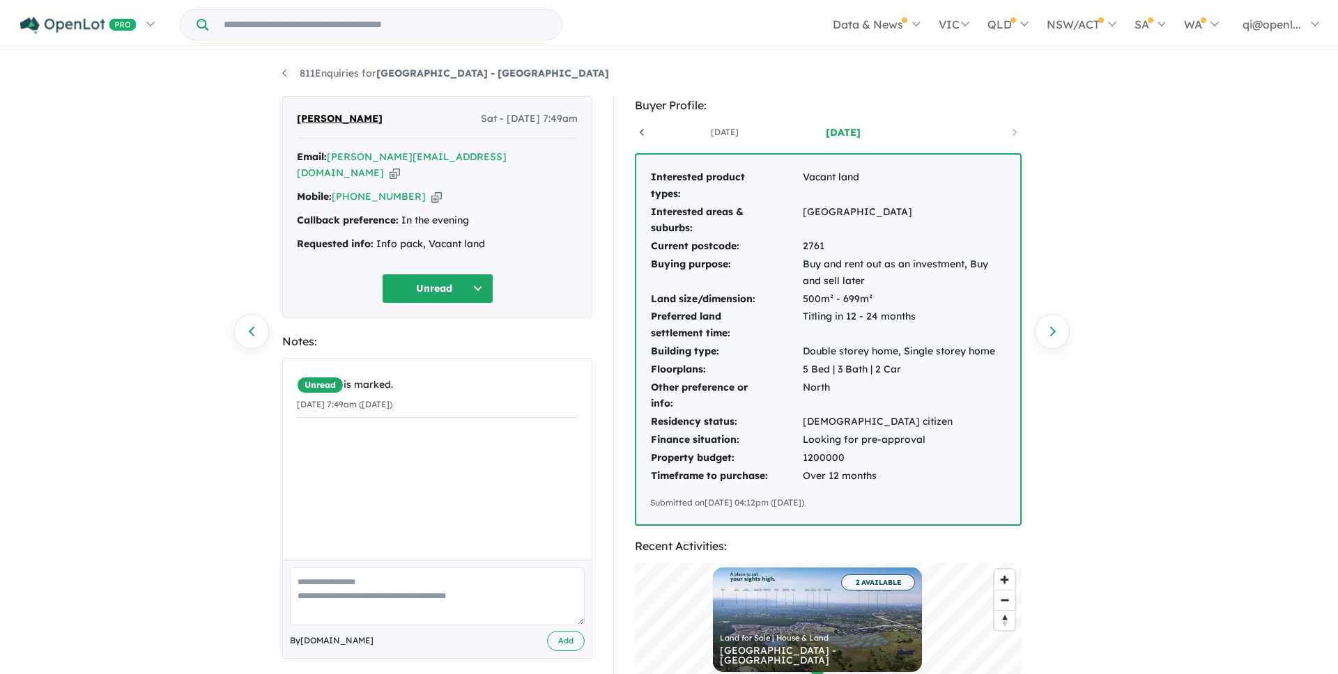
click at [929, 243] on td "2761" at bounding box center [904, 247] width 204 height 18
click at [730, 132] on link "[DATE]" at bounding box center [724, 132] width 118 height 14
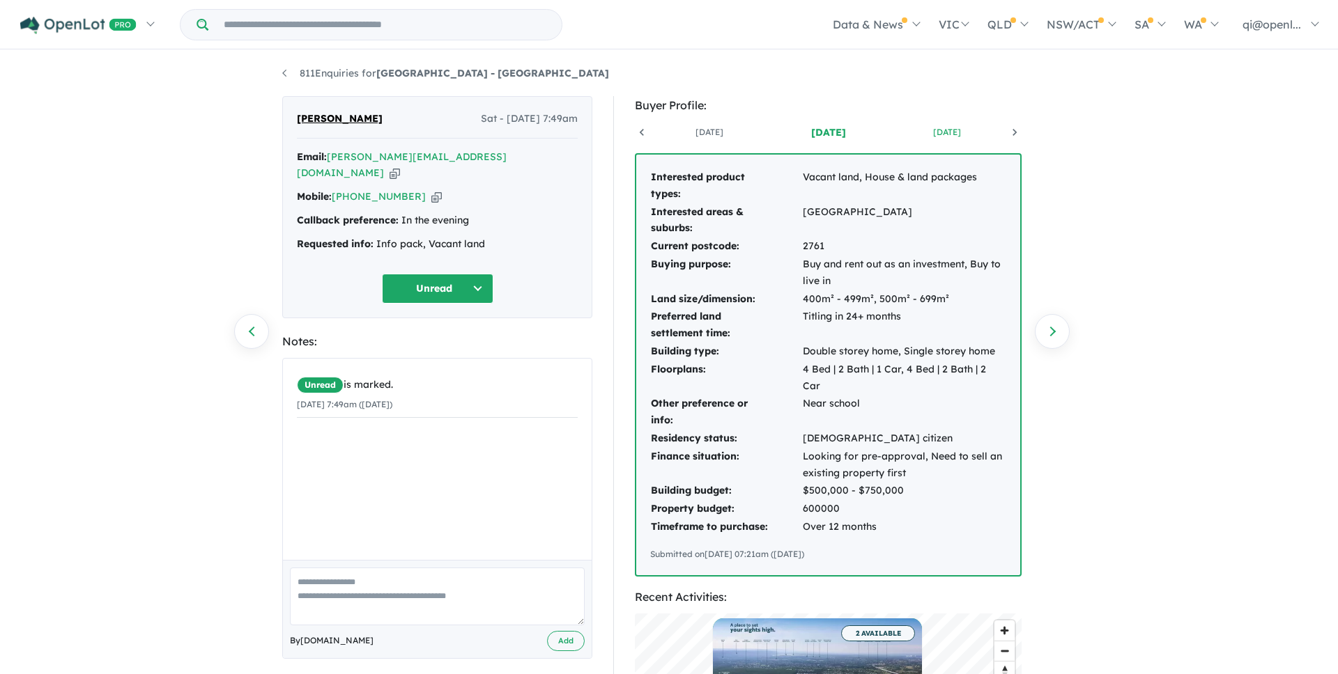
click at [931, 134] on link "[DATE]" at bounding box center [947, 132] width 118 height 14
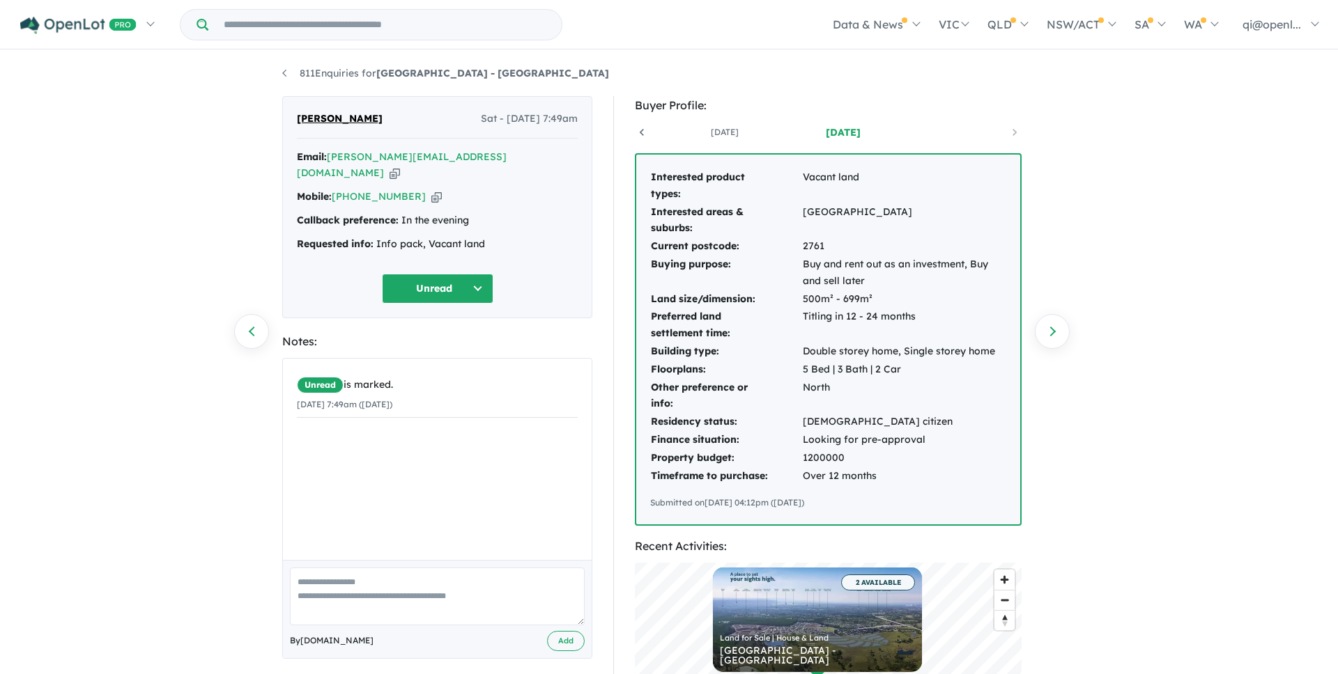
click at [642, 134] on icon at bounding box center [642, 132] width 4 height 7
click at [642, 133] on icon at bounding box center [642, 132] width 4 height 7
click at [642, 133] on div "[DATE] [DATE] [DATE] [DATE]" at bounding box center [828, 132] width 387 height 21
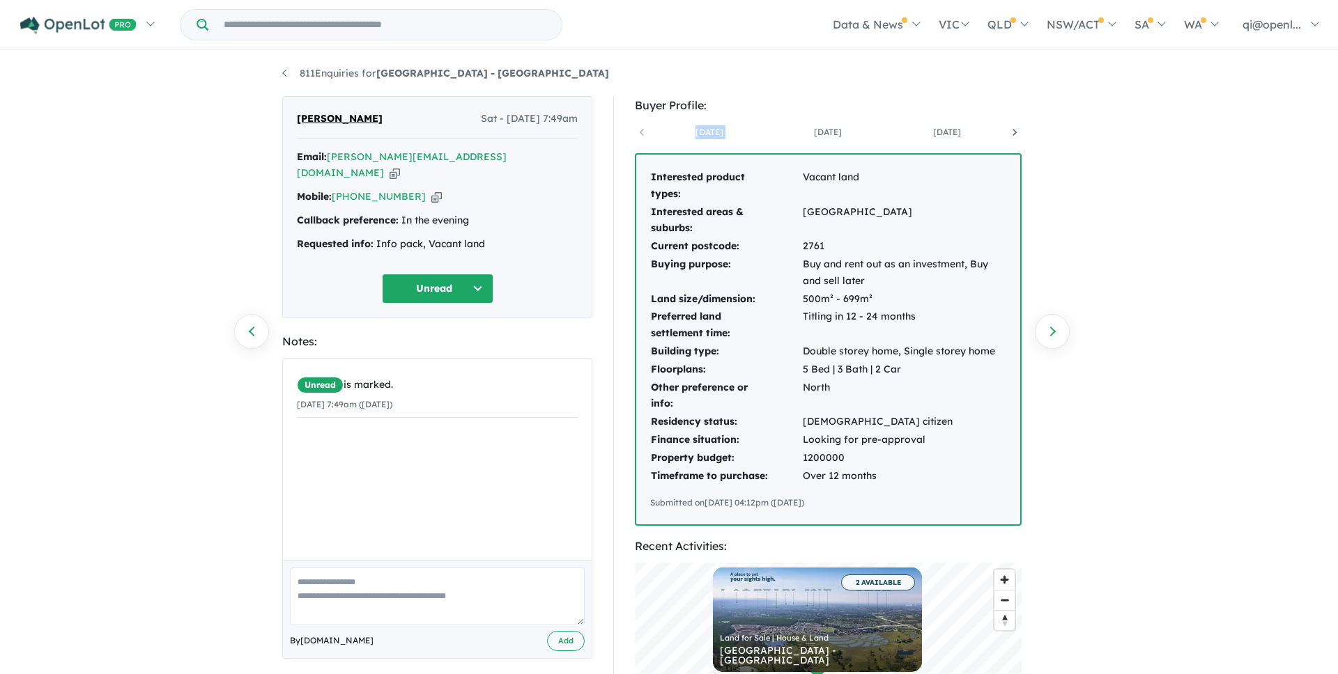
click at [642, 133] on div "[DATE] [DATE] [DATE] [DATE]" at bounding box center [828, 132] width 387 height 21
click at [1016, 128] on icon at bounding box center [1014, 132] width 14 height 14
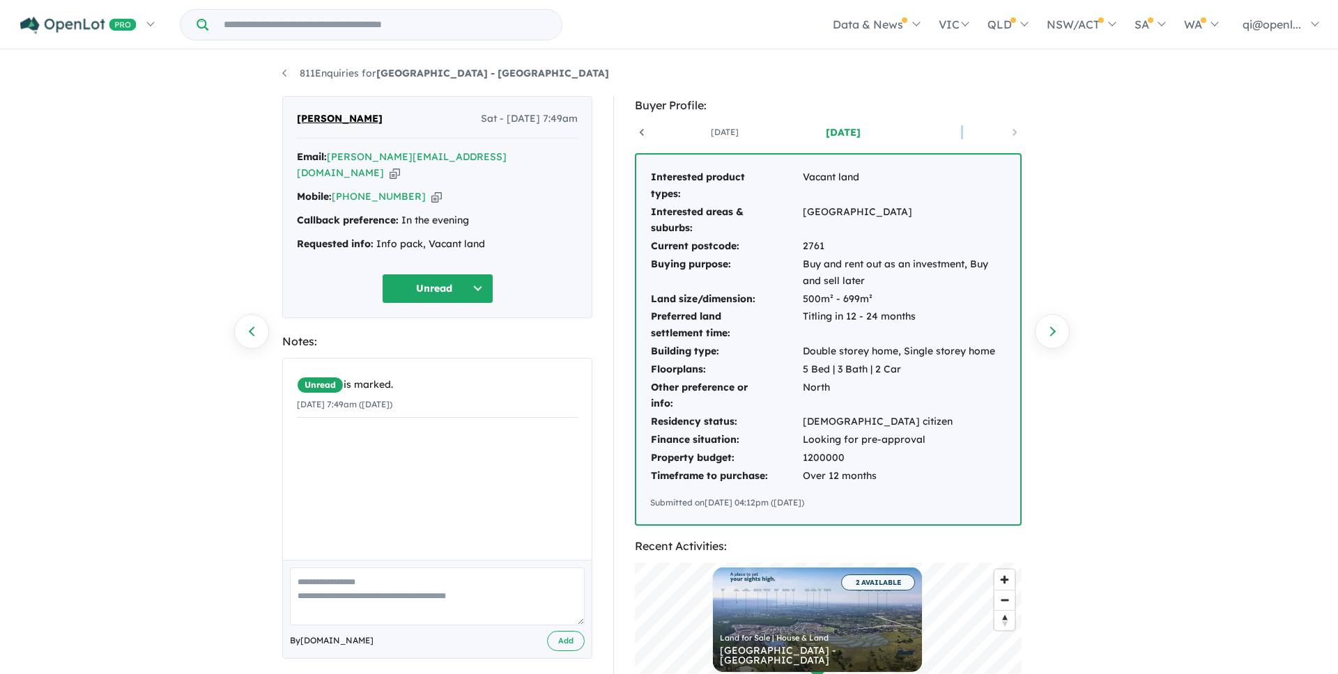
click at [1016, 128] on link at bounding box center [961, 132] width 118 height 14
click at [905, 217] on td "[GEOGRAPHIC_DATA]" at bounding box center [904, 220] width 204 height 35
click at [641, 132] on icon at bounding box center [642, 132] width 14 height 14
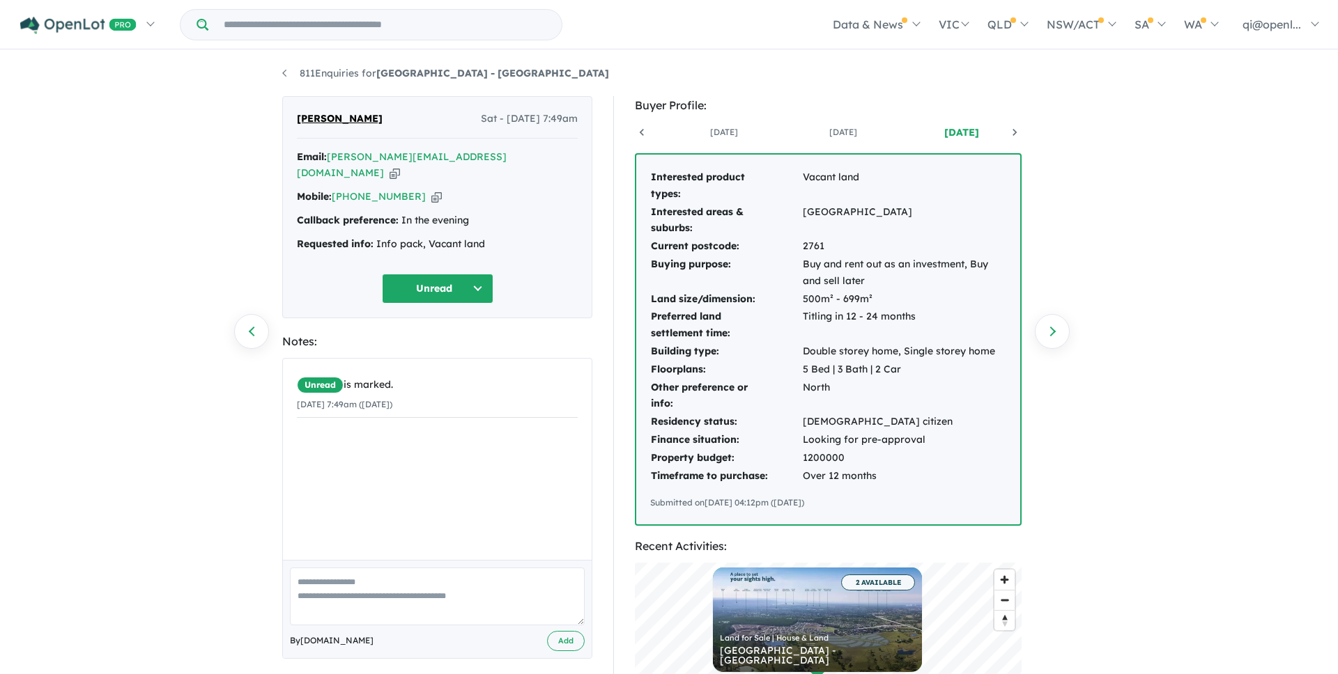
click at [1017, 135] on icon at bounding box center [1014, 132] width 14 height 14
click at [1017, 135] on link at bounding box center [961, 132] width 118 height 14
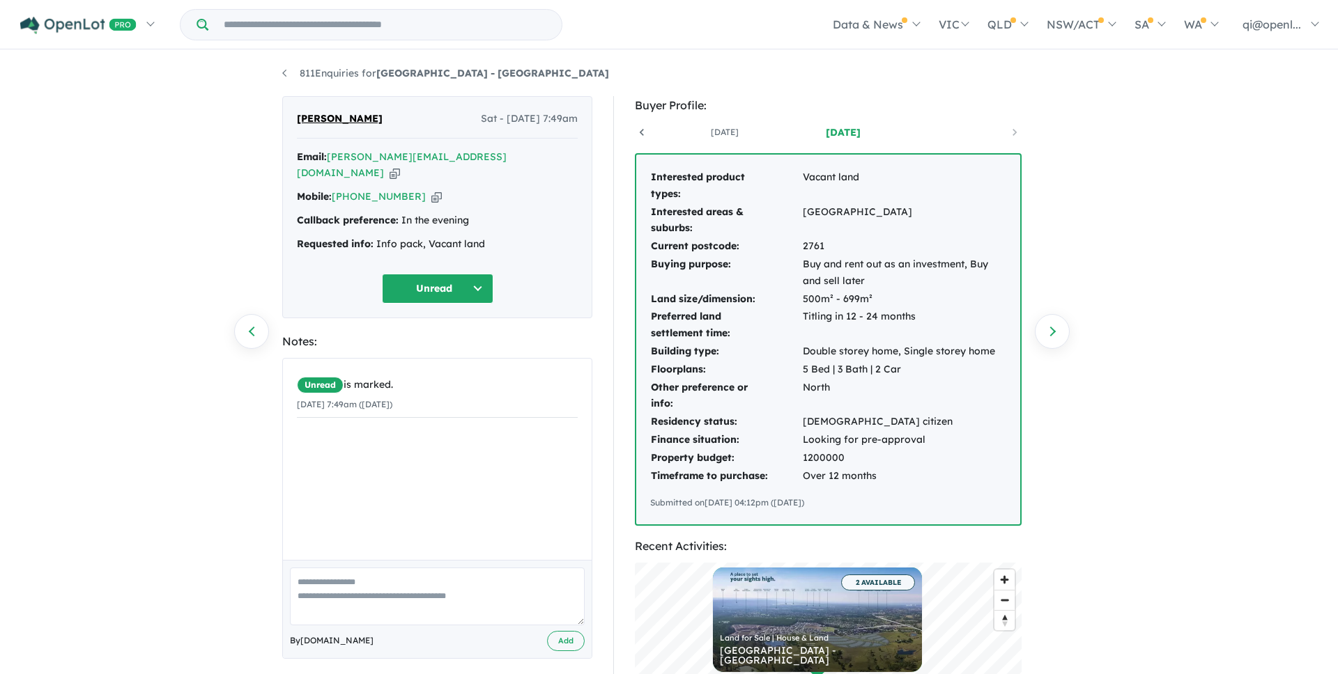
click at [897, 371] on td "5 Bed | 3 Bath | 2 Car" at bounding box center [904, 370] width 204 height 18
click at [640, 130] on icon at bounding box center [642, 132] width 14 height 14
click at [640, 130] on div "[DATE] [DATE] [DATE] [DATE]" at bounding box center [828, 132] width 387 height 21
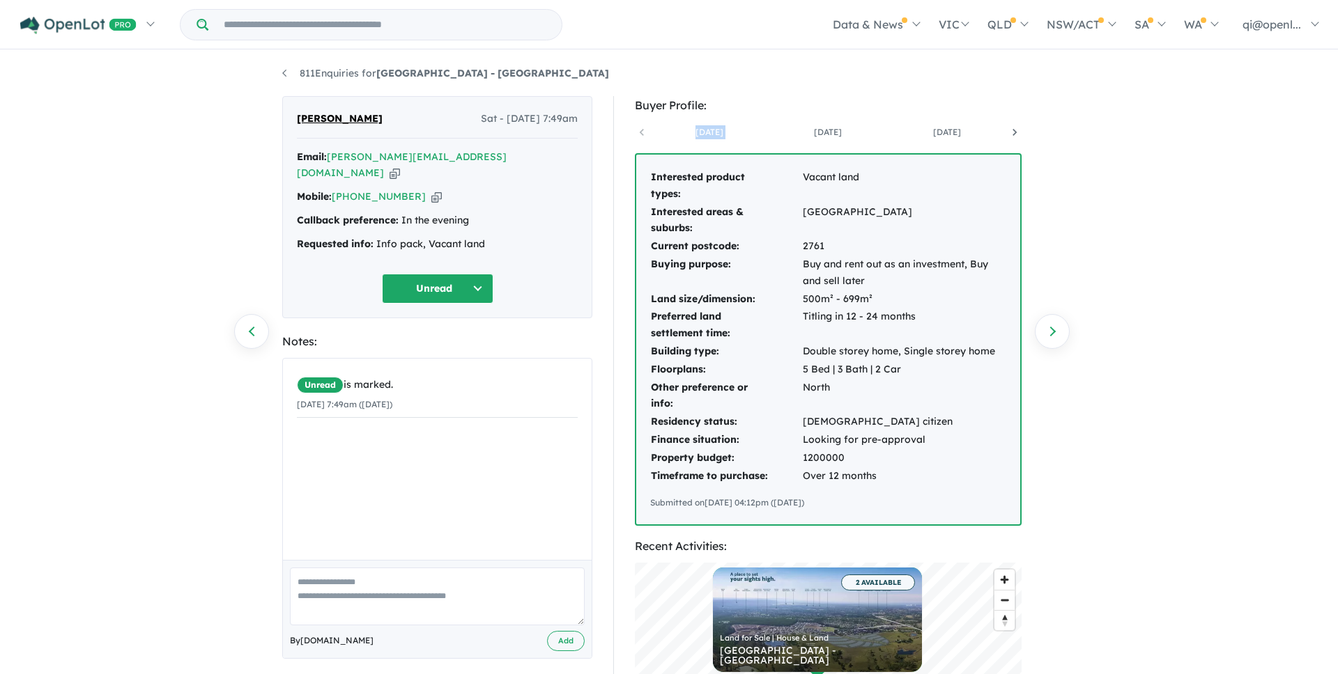
click at [640, 130] on div "[DATE] [DATE] [DATE] [DATE]" at bounding box center [828, 132] width 387 height 21
click at [703, 130] on link "[DATE]" at bounding box center [709, 132] width 118 height 14
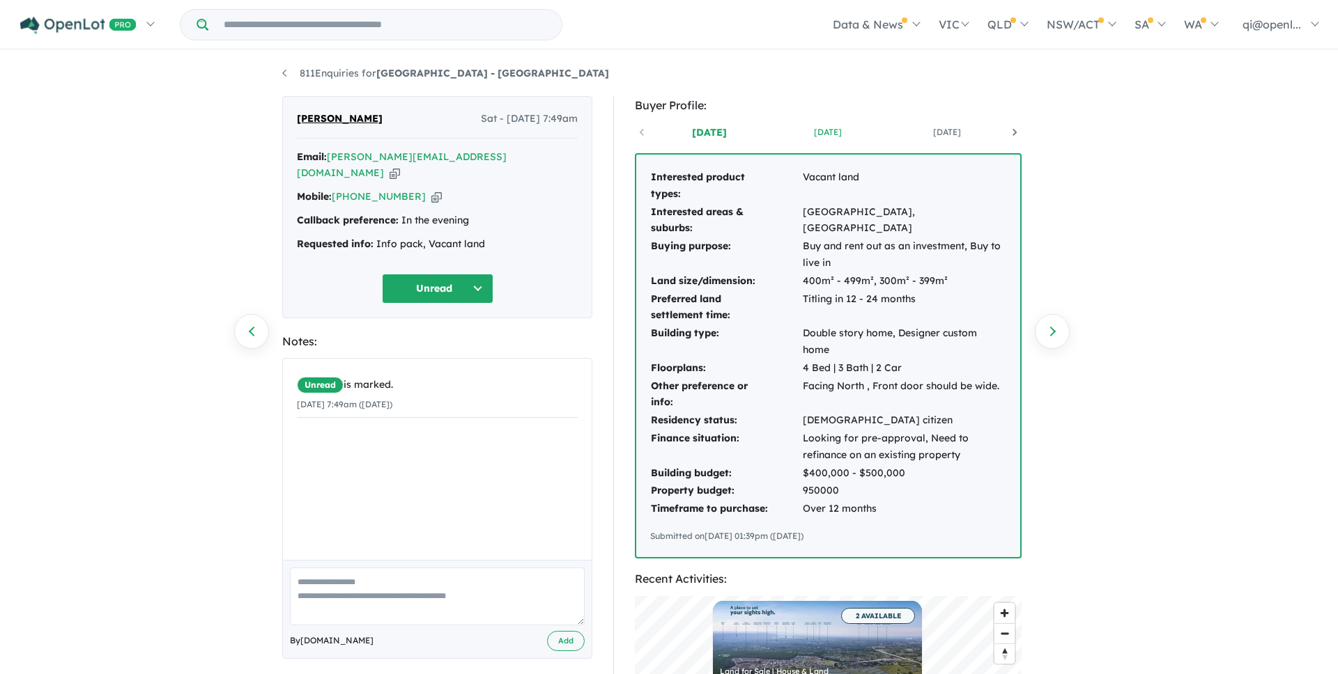
click at [843, 128] on link "[DATE]" at bounding box center [827, 132] width 118 height 14
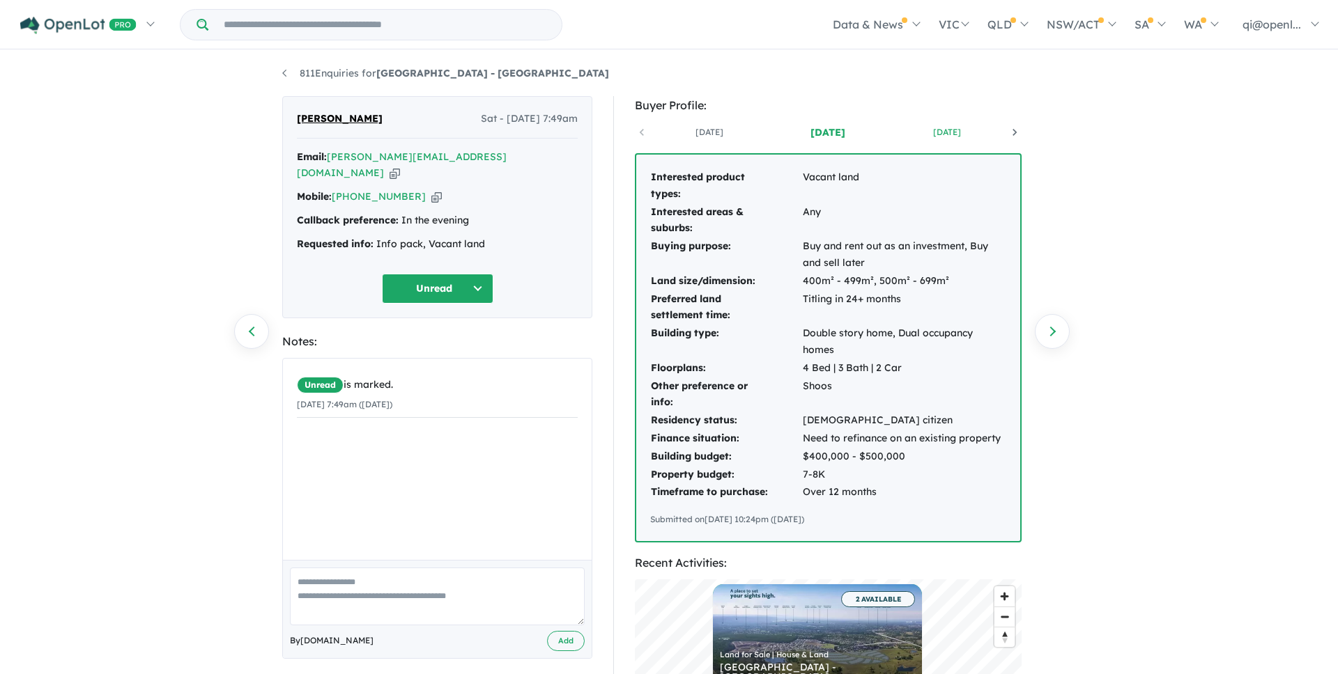
click at [919, 128] on link "[DATE]" at bounding box center [947, 132] width 118 height 14
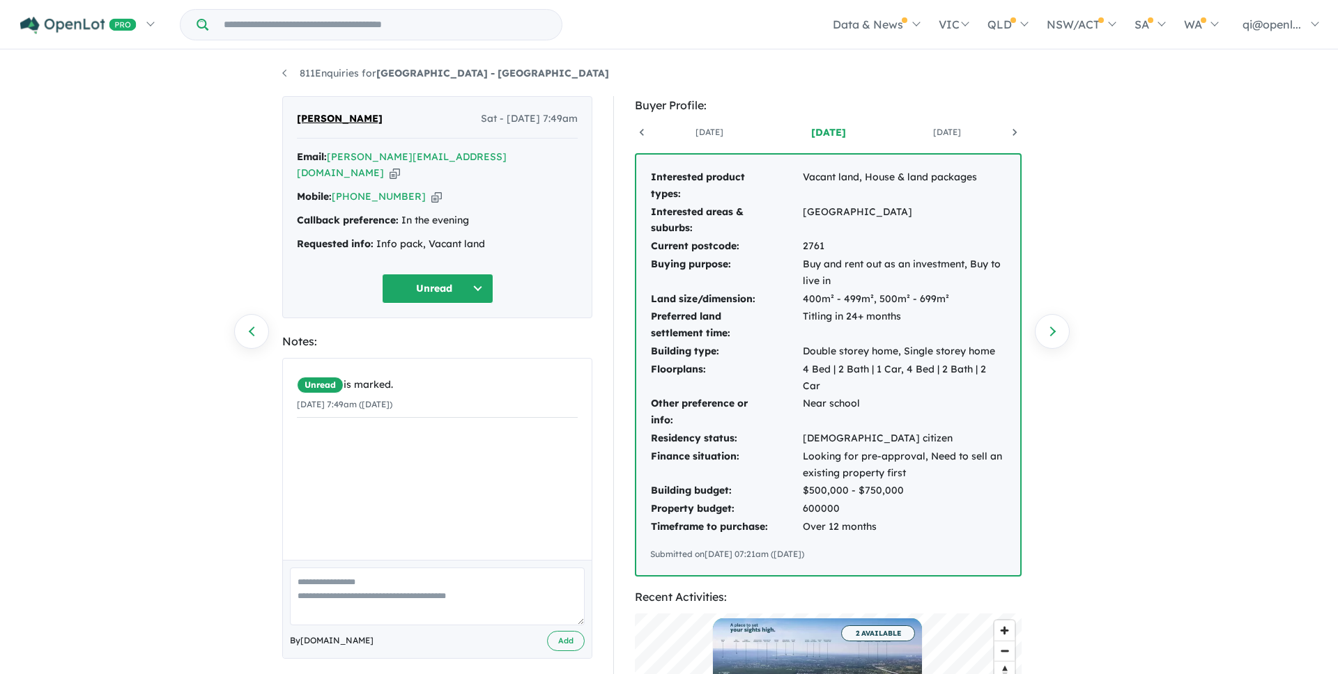
click at [1007, 132] on icon at bounding box center [1014, 132] width 14 height 14
click at [1007, 132] on link at bounding box center [961, 132] width 118 height 14
click at [869, 132] on link "[DATE]" at bounding box center [843, 132] width 118 height 14
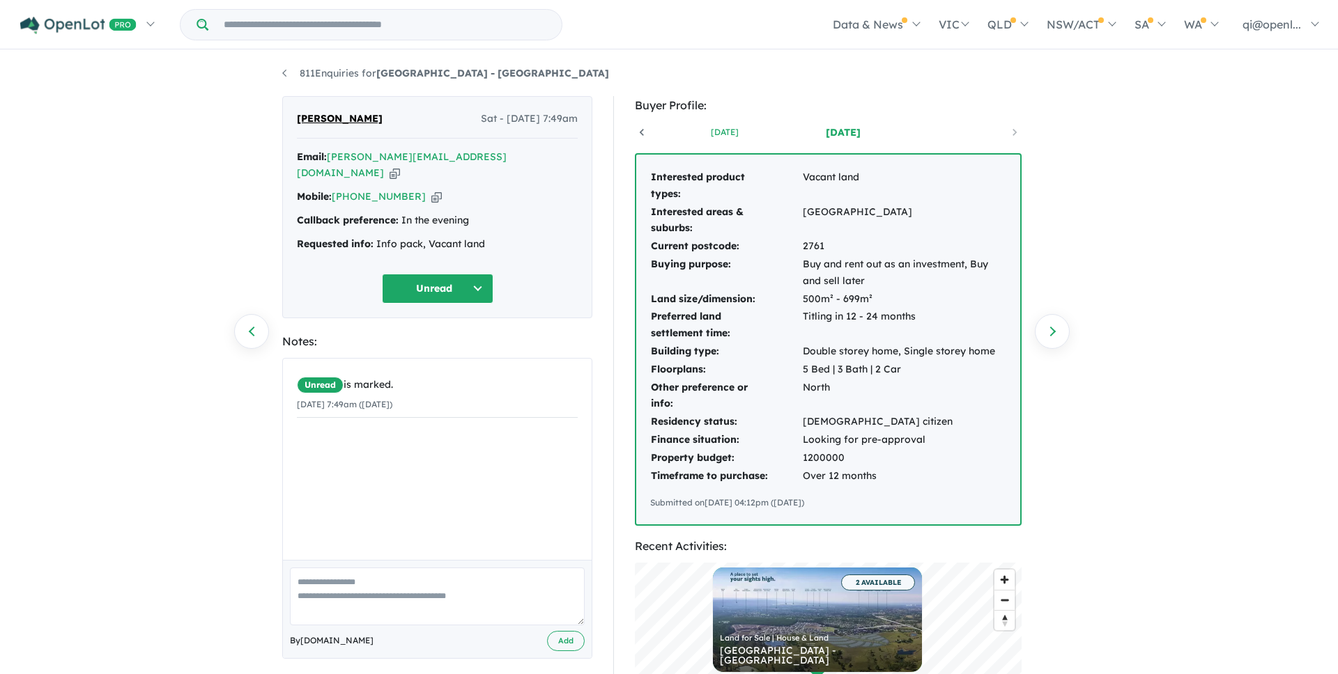
click at [721, 132] on link "[DATE]" at bounding box center [724, 132] width 118 height 14
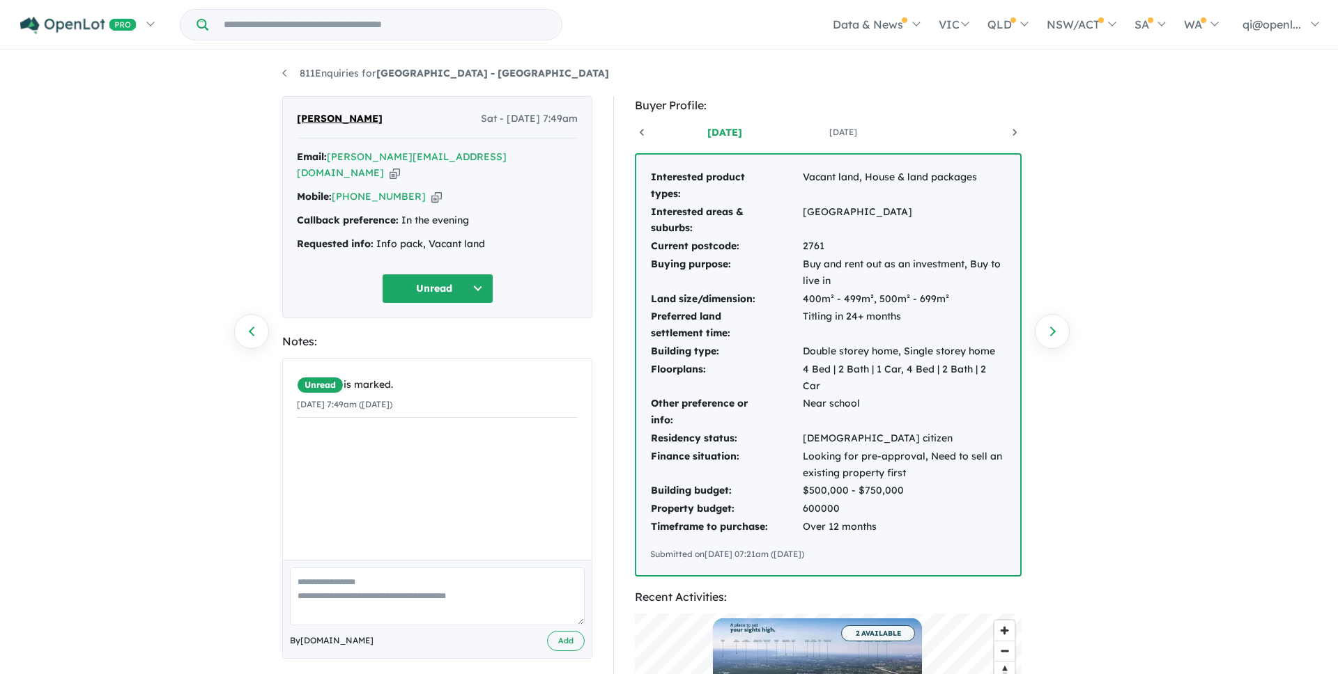
scroll to position [0, 118]
click at [240, 325] on link "Previous enquiry" at bounding box center [251, 331] width 35 height 35
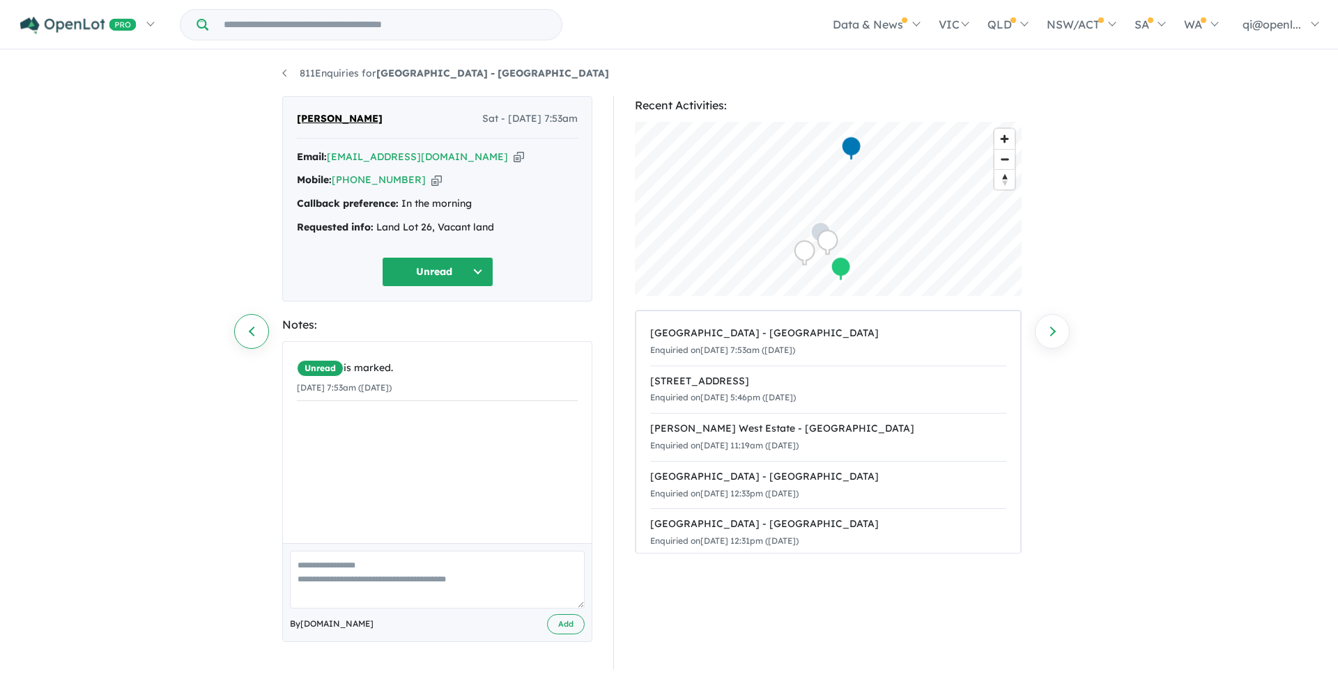
click at [248, 326] on link "Previous enquiry" at bounding box center [251, 331] width 35 height 35
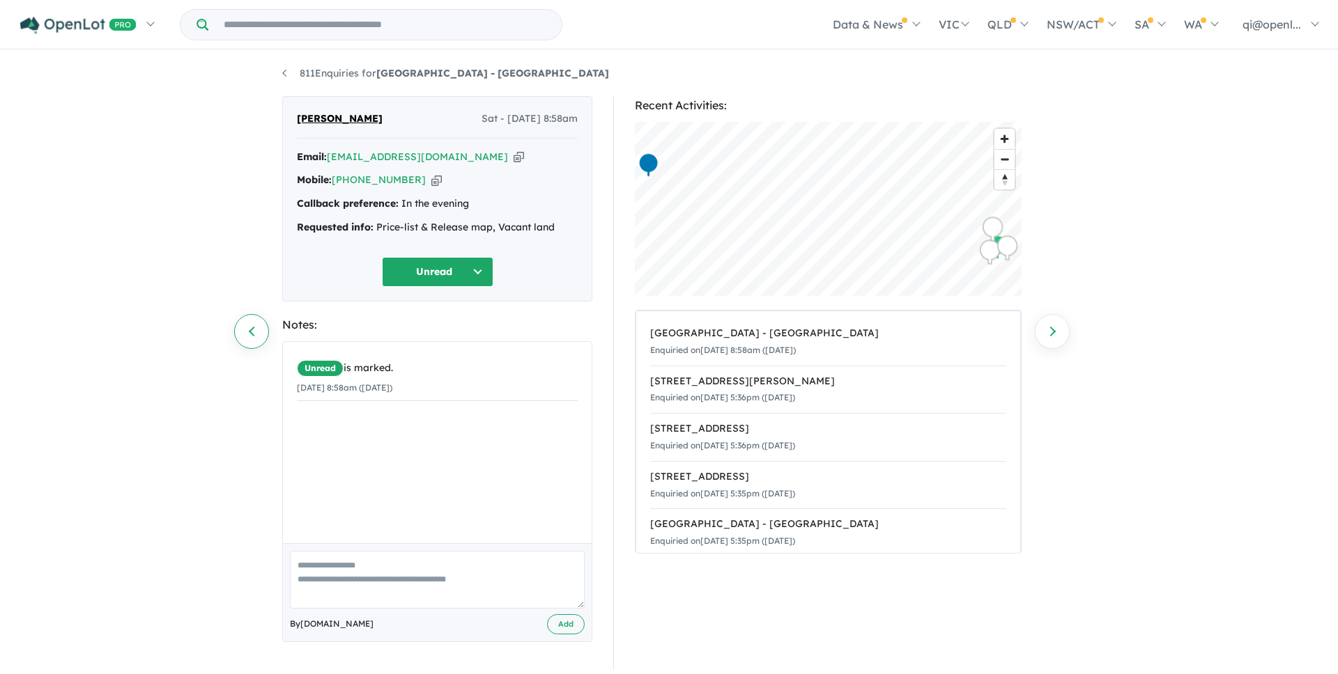
click at [258, 337] on link "Previous enquiry" at bounding box center [251, 331] width 35 height 35
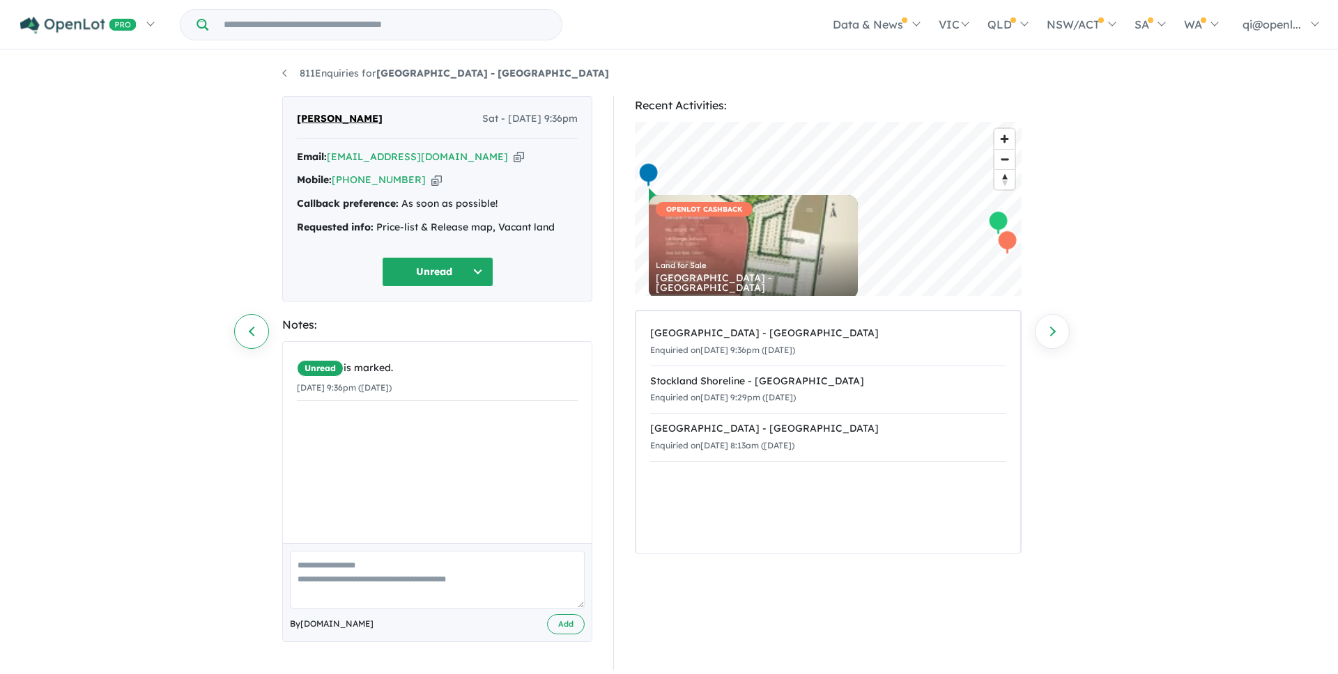
click at [258, 332] on link "Previous enquiry" at bounding box center [251, 331] width 35 height 35
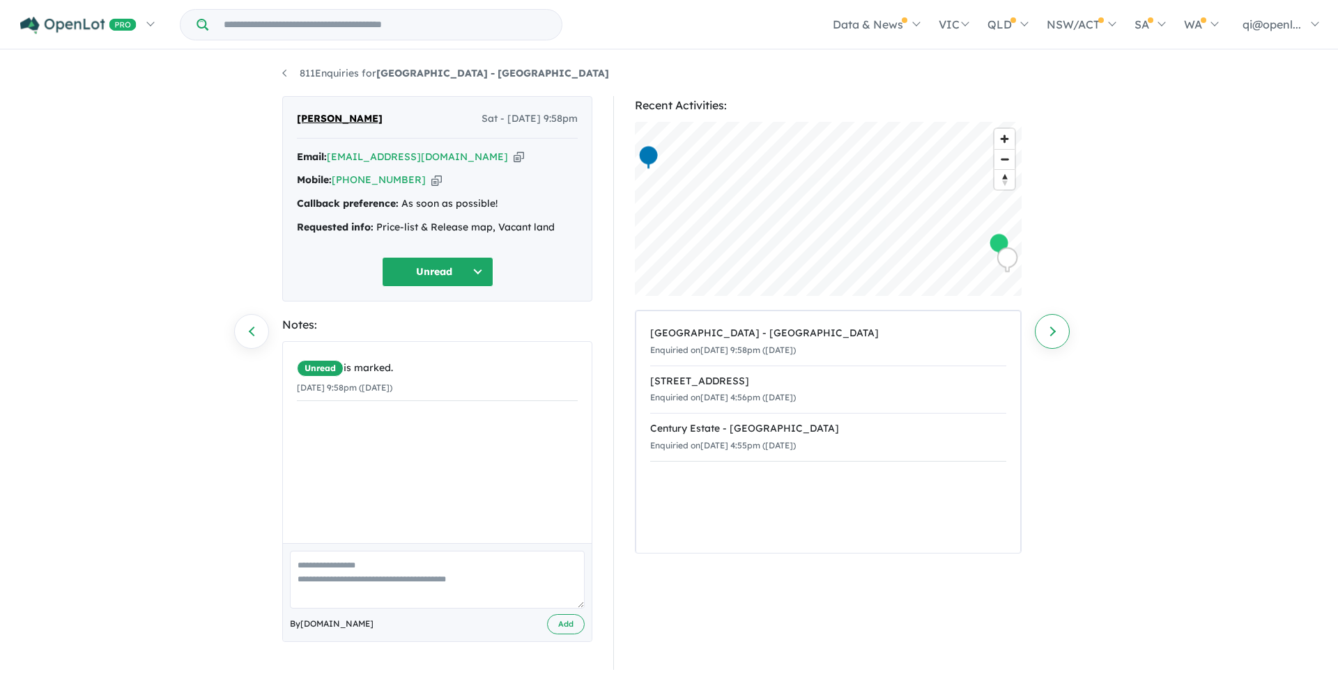
click at [1061, 334] on link "Next enquiry" at bounding box center [1052, 331] width 35 height 35
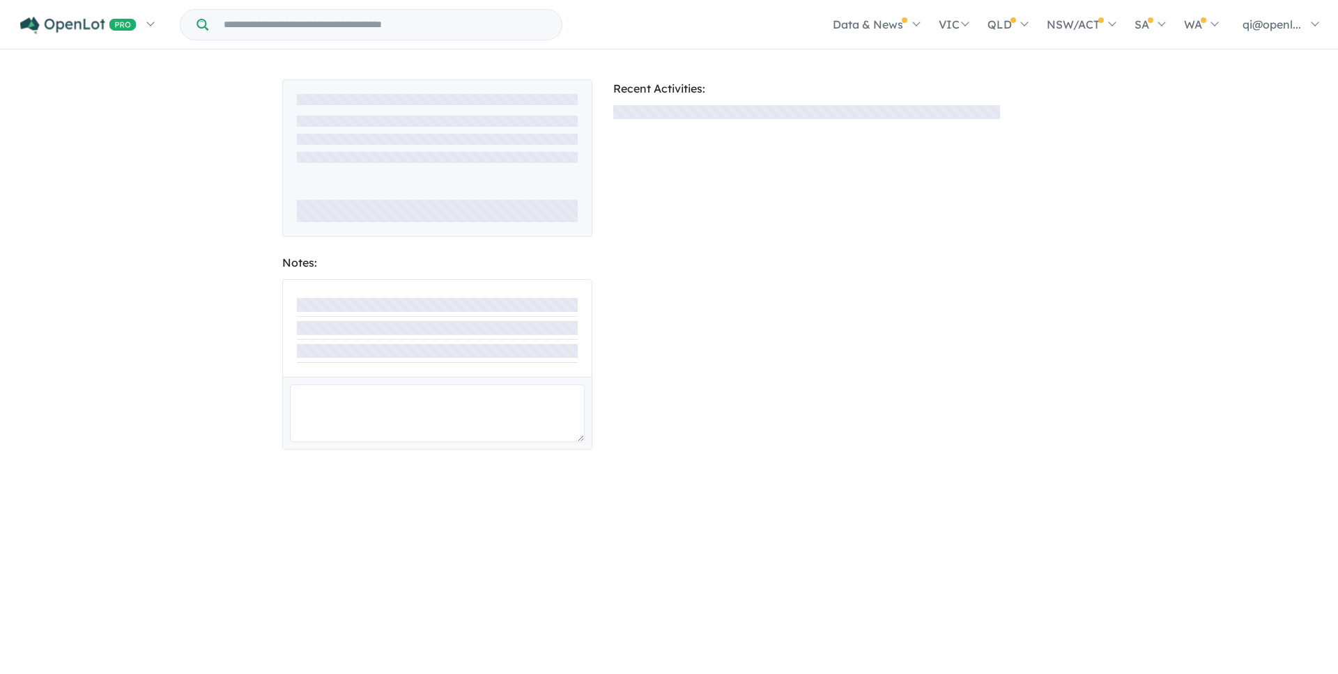
click at [1061, 334] on div "Recent Activities:" at bounding box center [834, 264] width 463 height 371
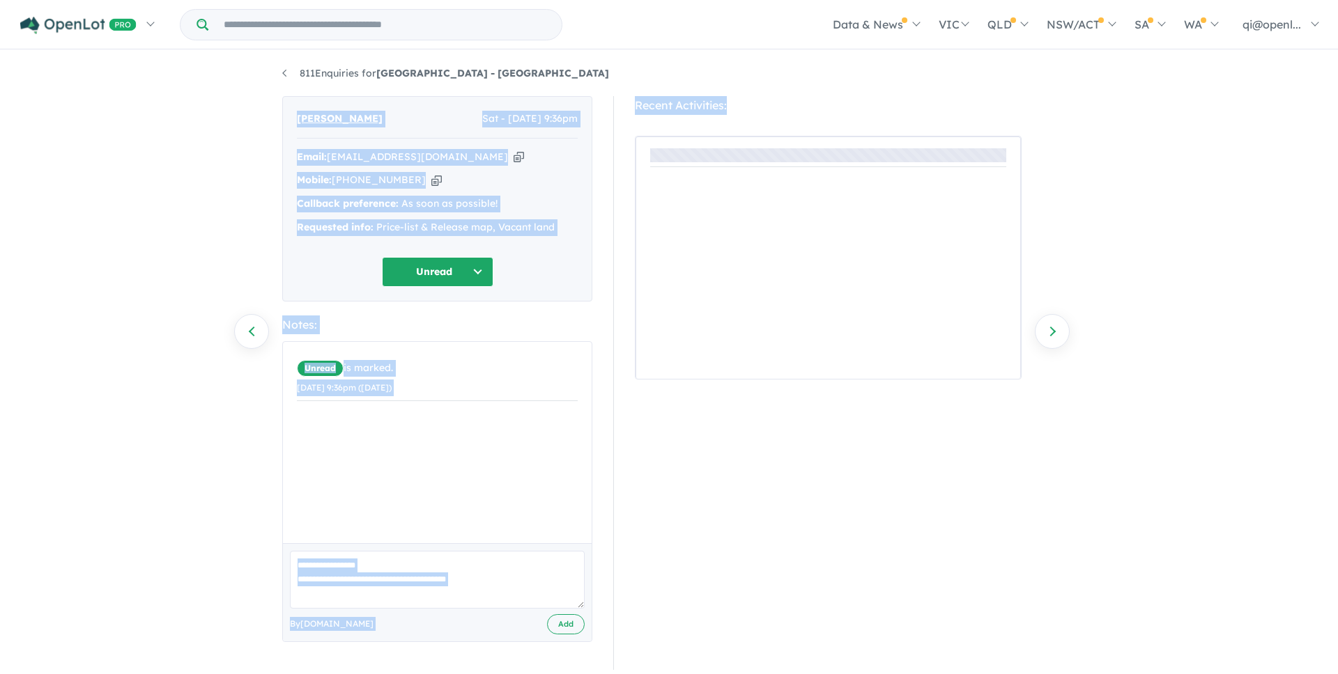
click at [1061, 334] on link "Next enquiry" at bounding box center [1052, 331] width 35 height 35
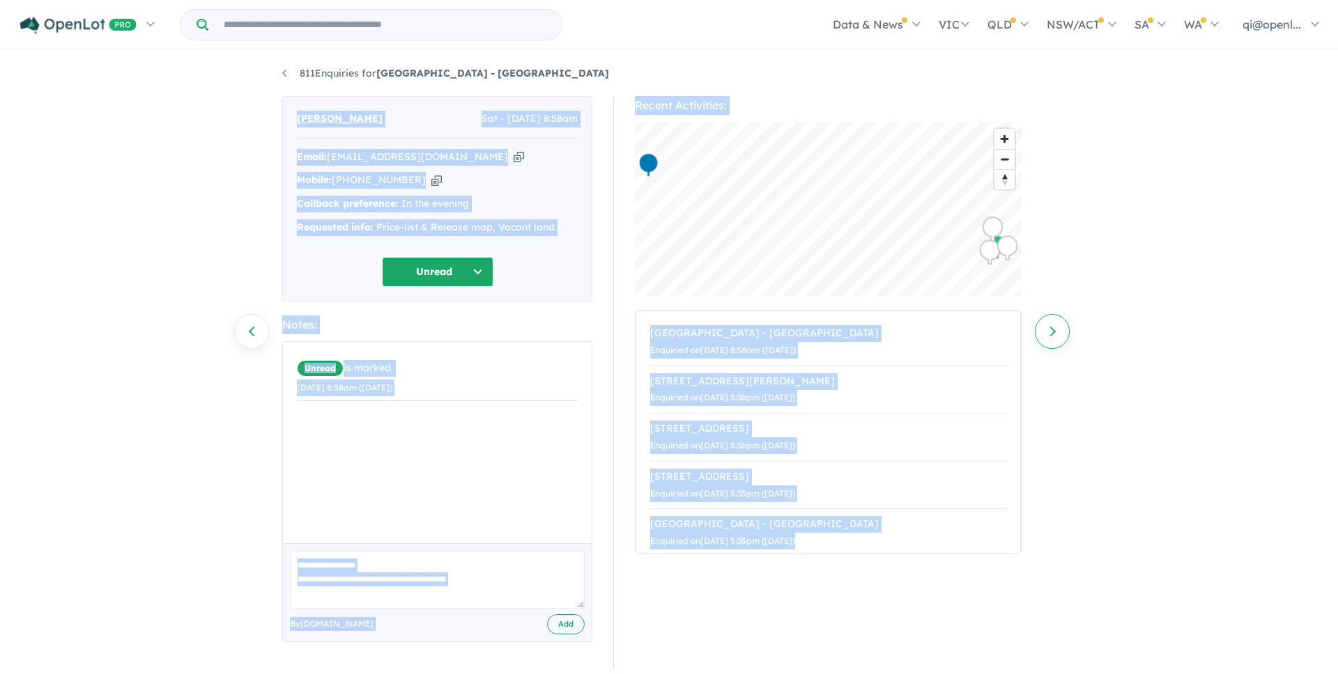
click at [1046, 340] on link "Next enquiry" at bounding box center [1052, 331] width 35 height 35
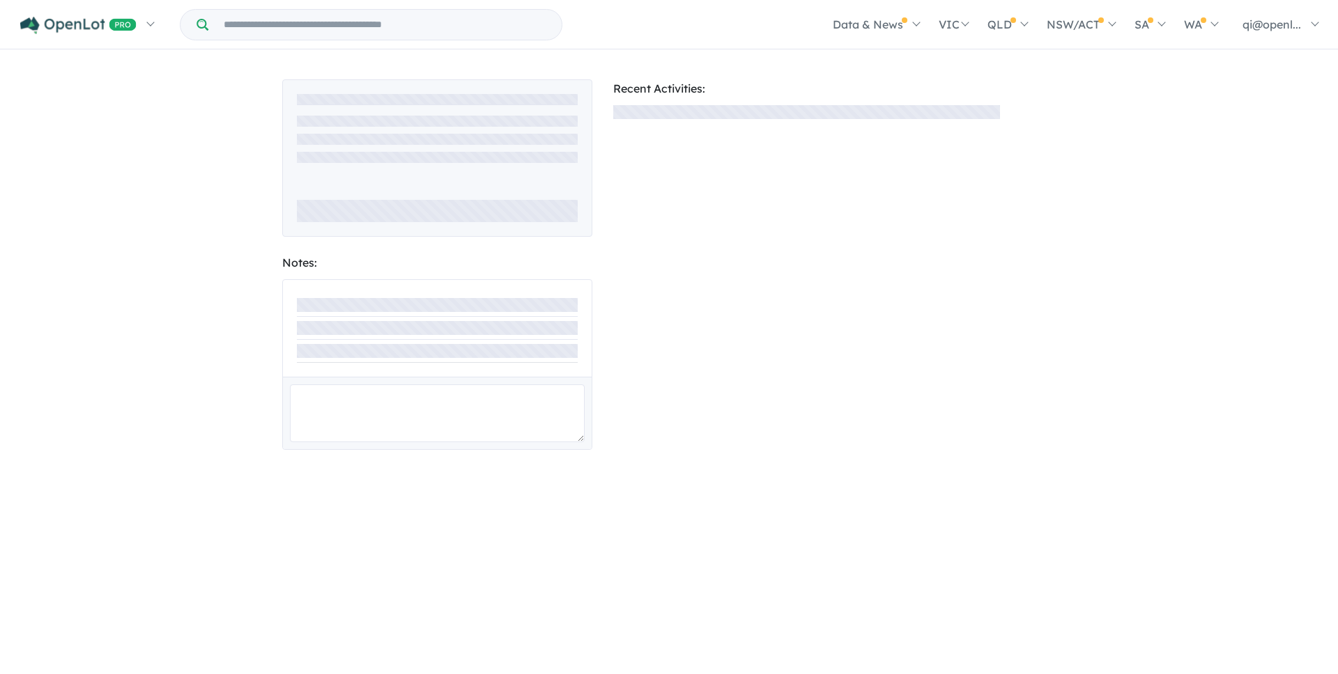
click at [1139, 477] on div "Notes: Recent Activities:" at bounding box center [669, 364] width 1338 height 625
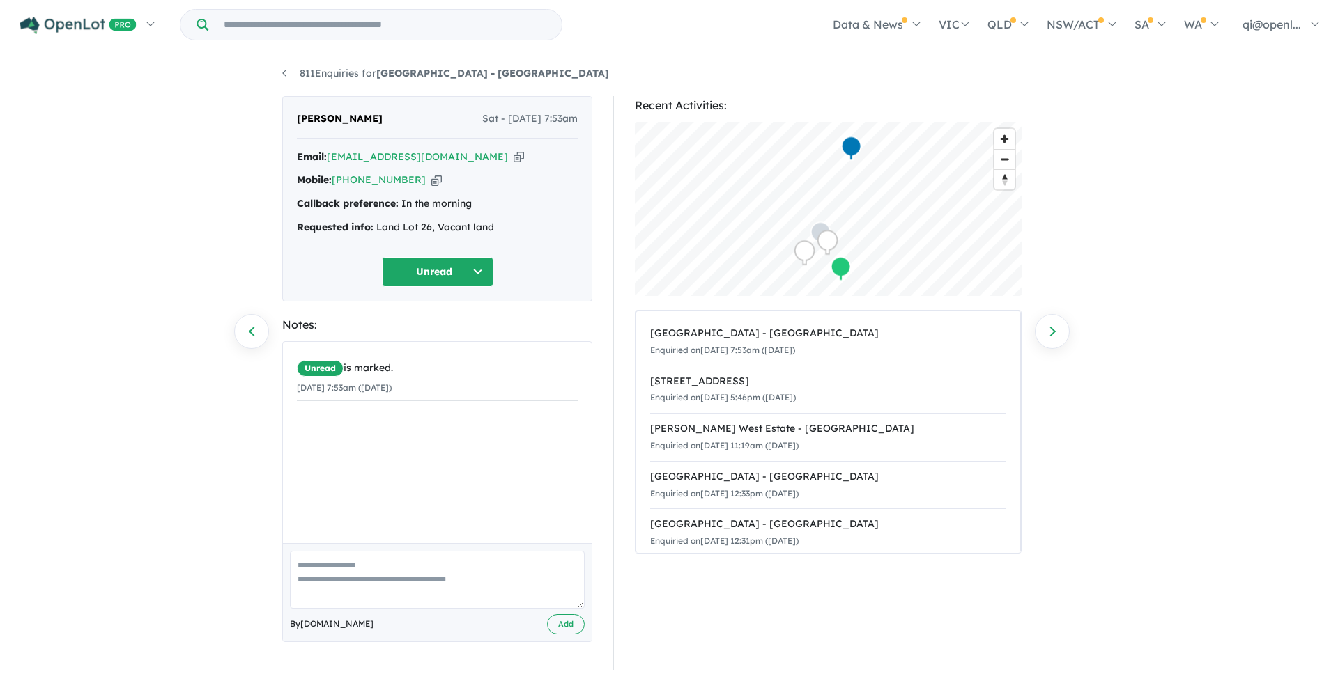
click at [1026, 321] on div "Recent Activities: © Mapbox © OpenStreetMap Improve this map [GEOGRAPHIC_DATA] …" at bounding box center [834, 383] width 442 height 574
click at [1036, 328] on link "Next enquiry" at bounding box center [1052, 331] width 35 height 35
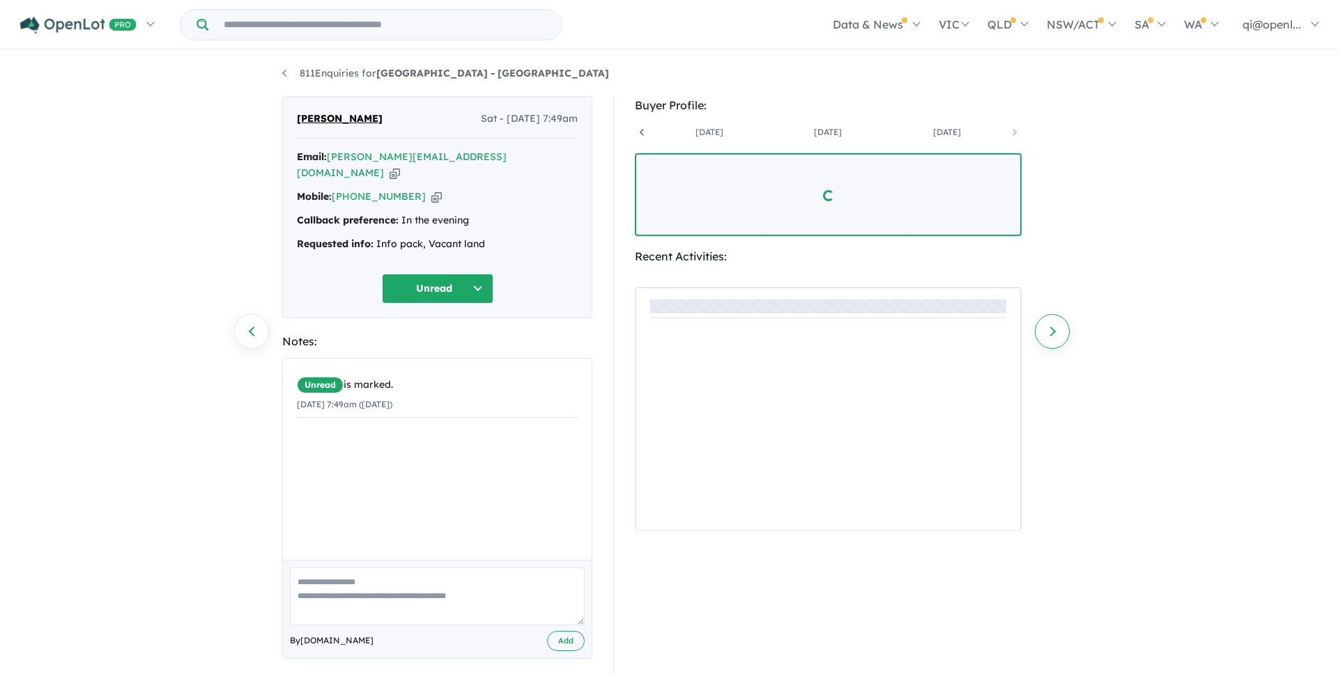
scroll to position [0, 222]
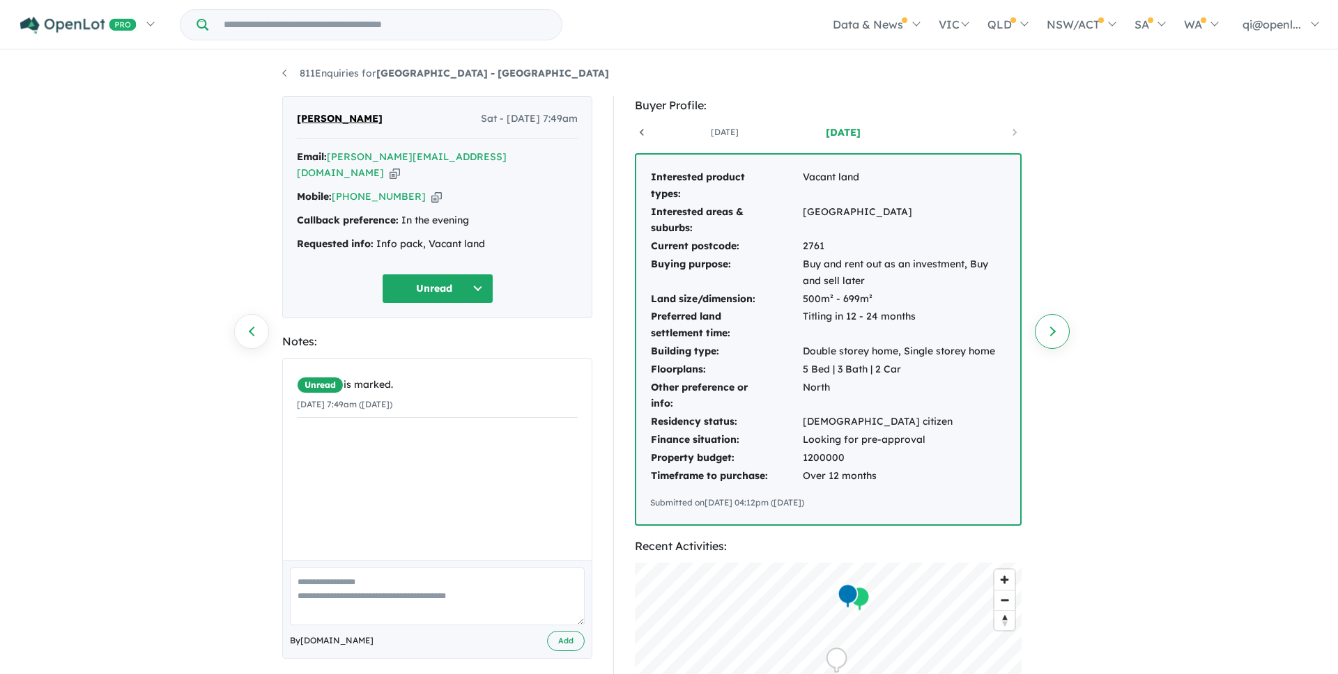
click at [1047, 327] on link "Next enquiry" at bounding box center [1052, 331] width 35 height 35
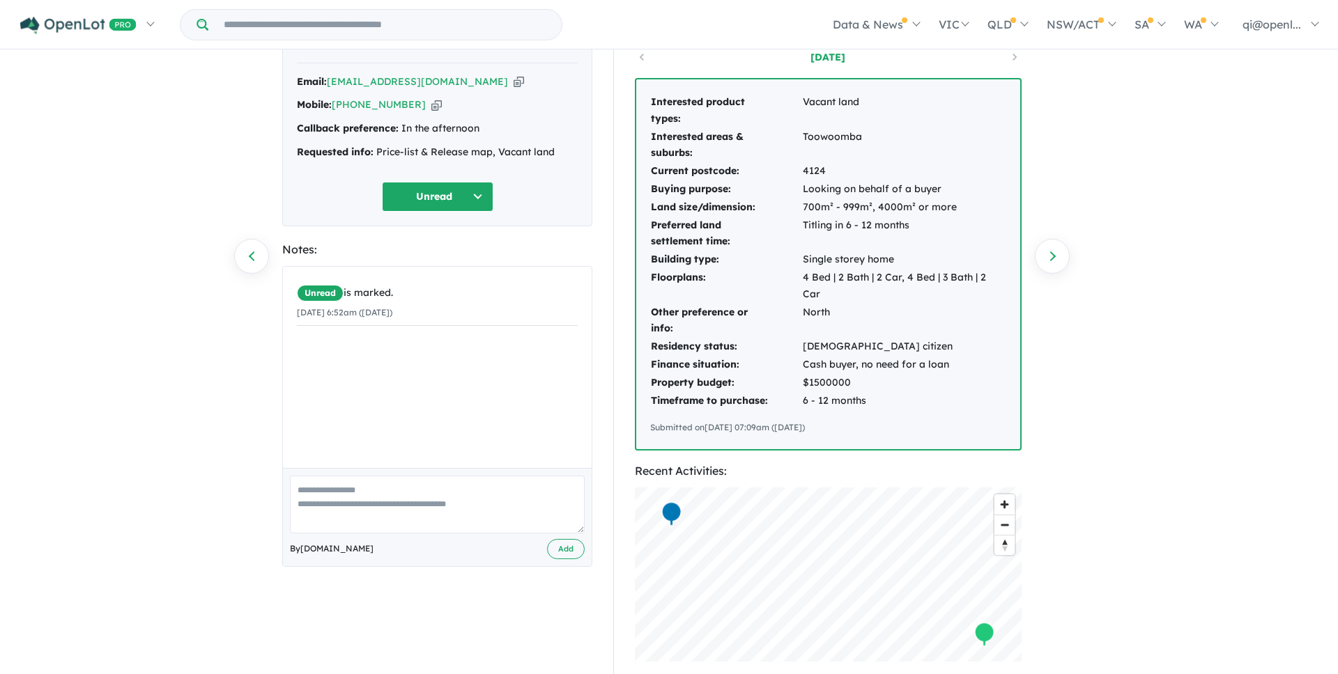
scroll to position [3, 0]
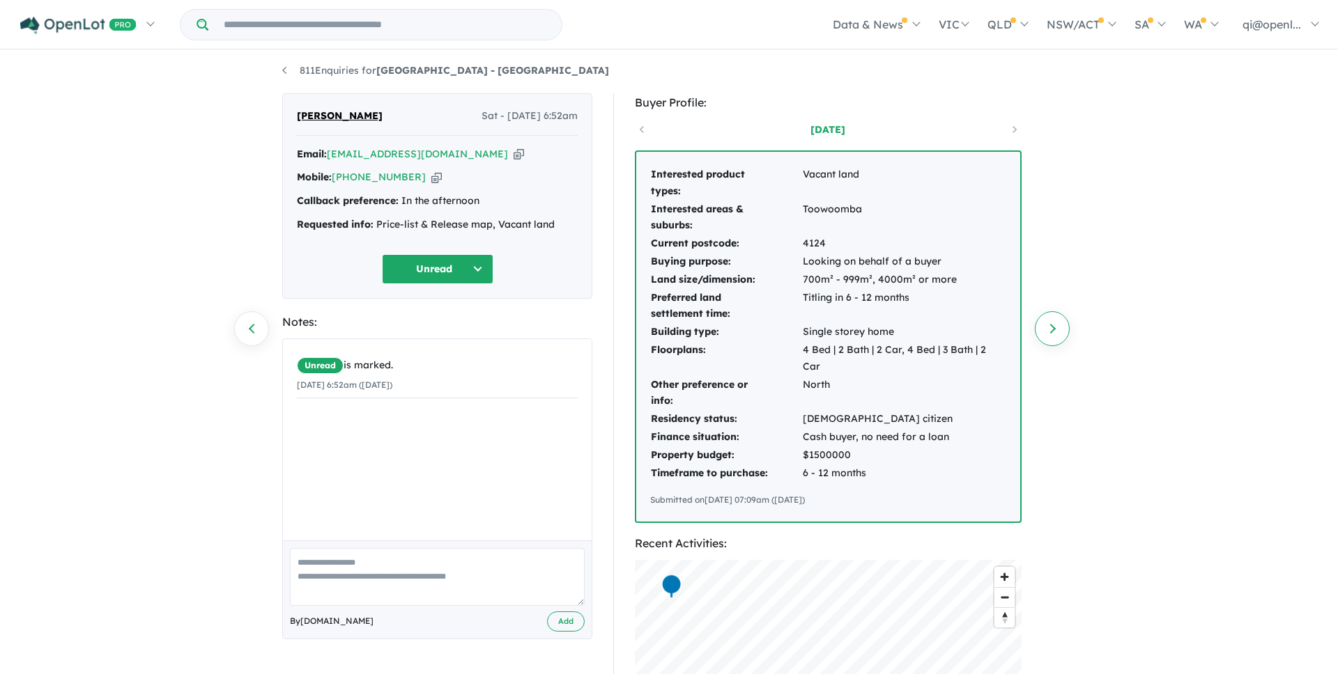
click at [1057, 334] on link "Next enquiry" at bounding box center [1052, 328] width 35 height 35
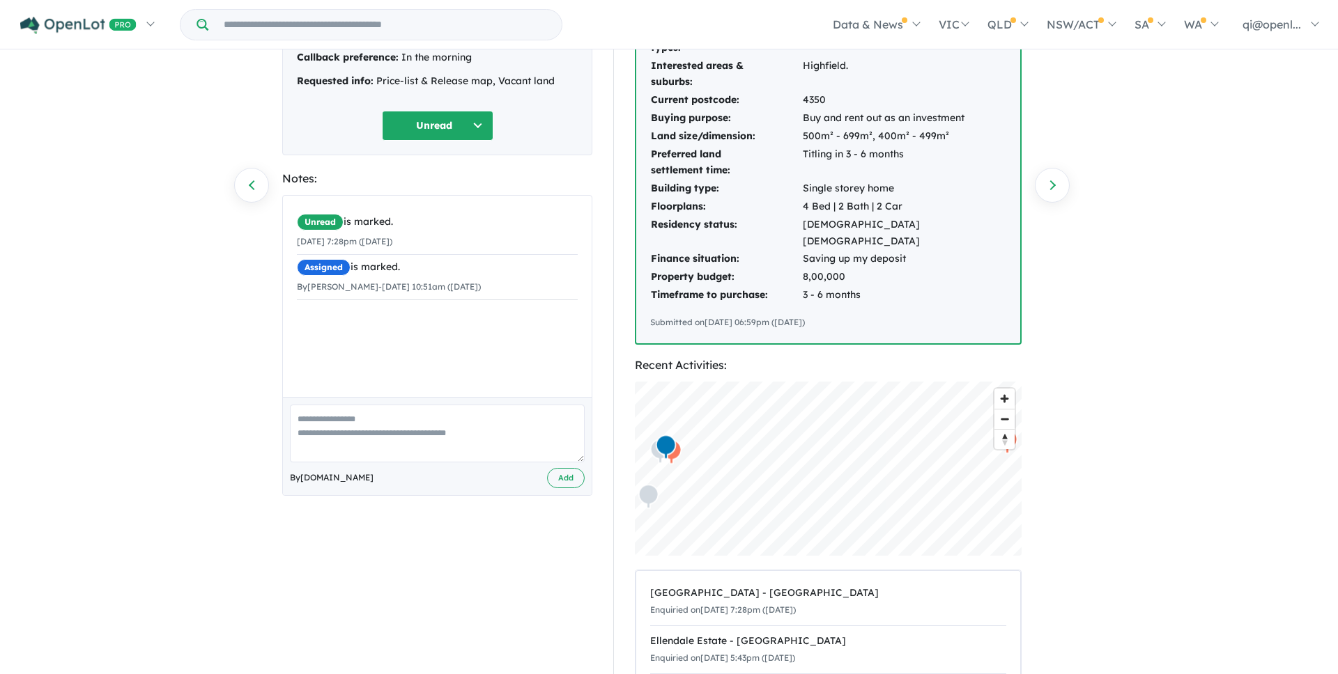
scroll to position [145, 0]
click at [254, 203] on link "Previous enquiry" at bounding box center [251, 186] width 35 height 35
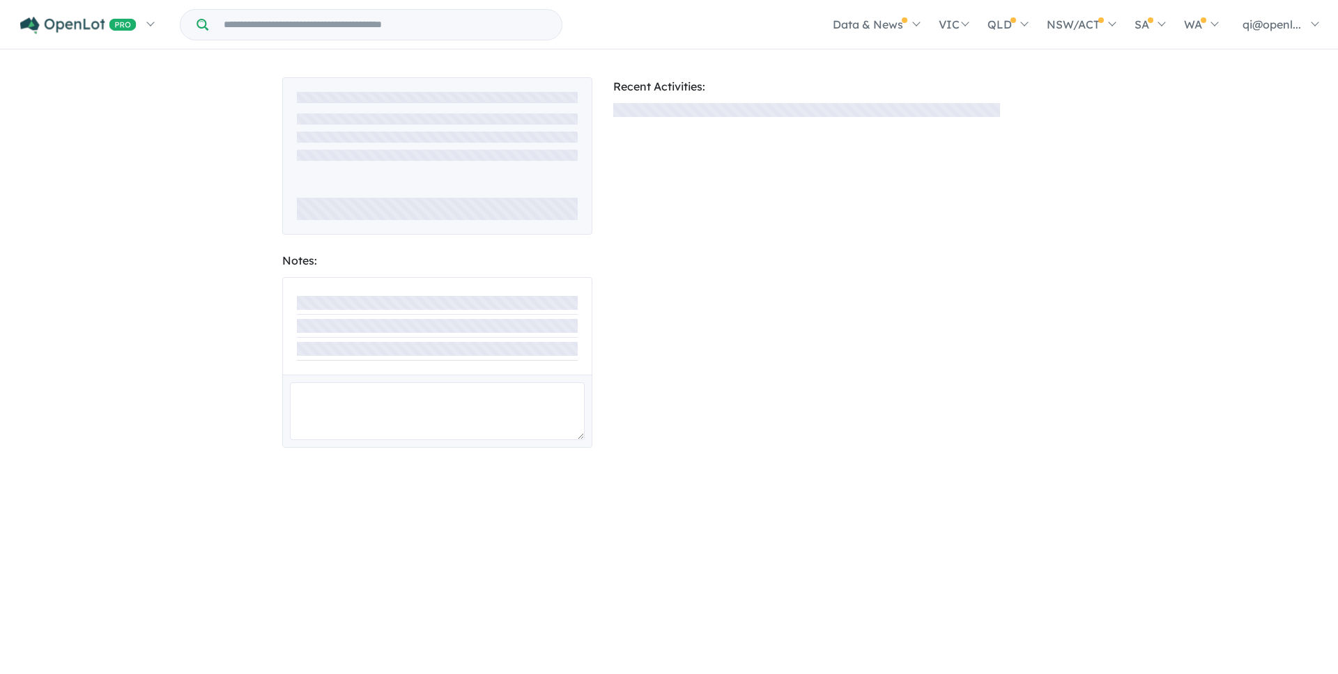
scroll to position [145, 0]
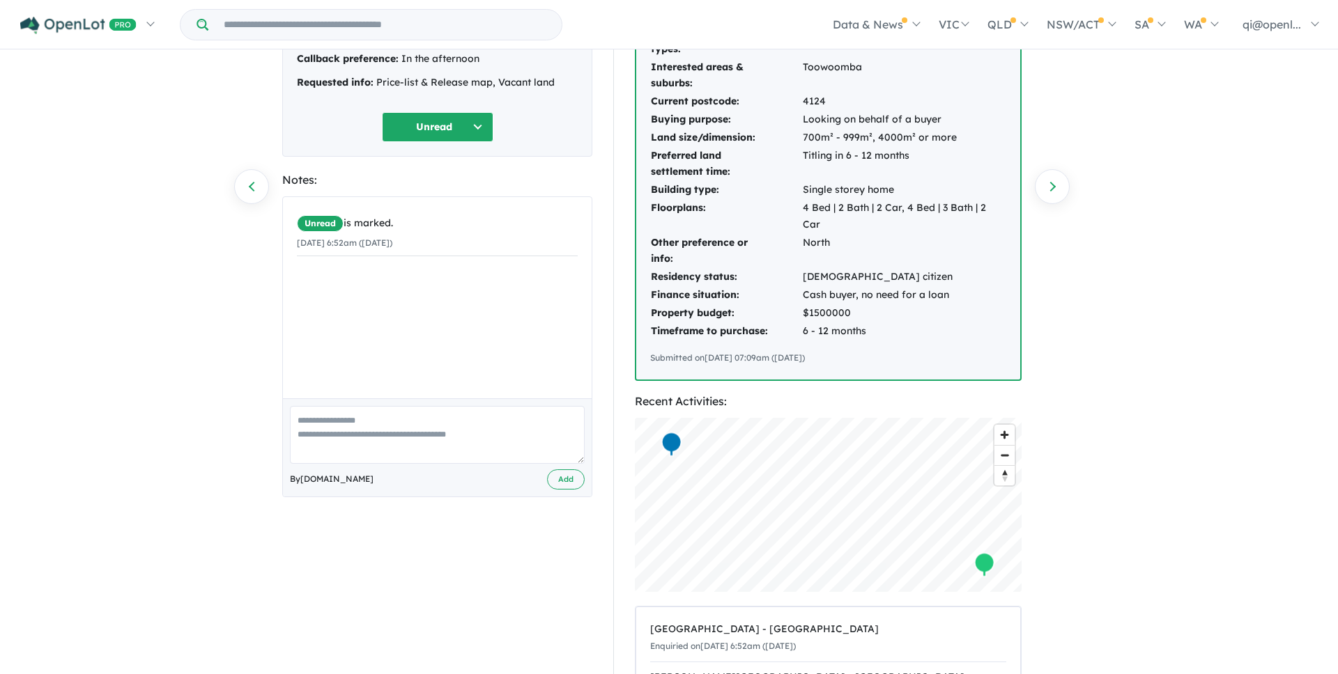
click at [566, 359] on div "Unread is marked. [DATE] 6:52am ([DATE])" at bounding box center [437, 297] width 309 height 201
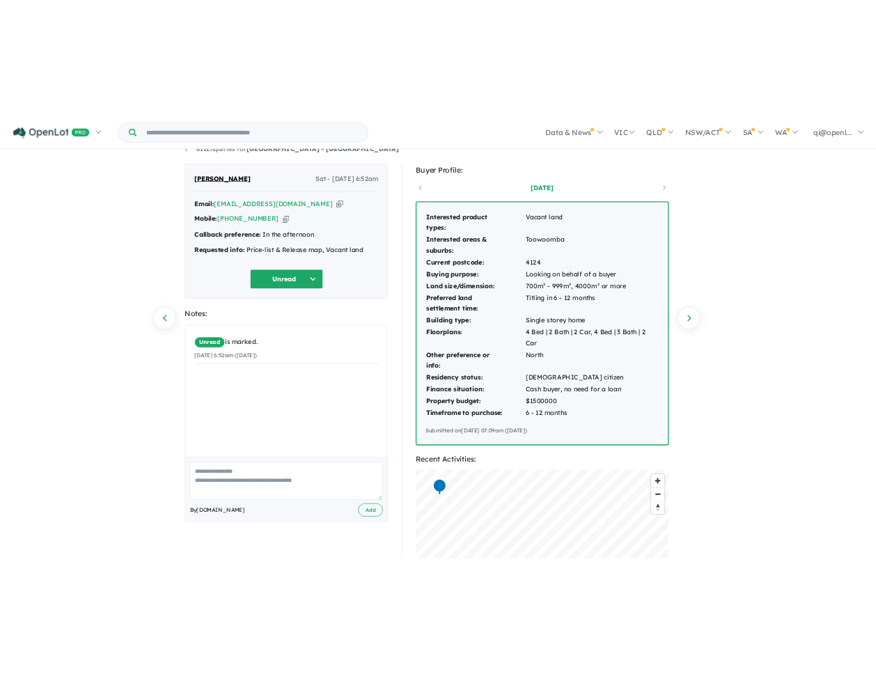
scroll to position [0, 0]
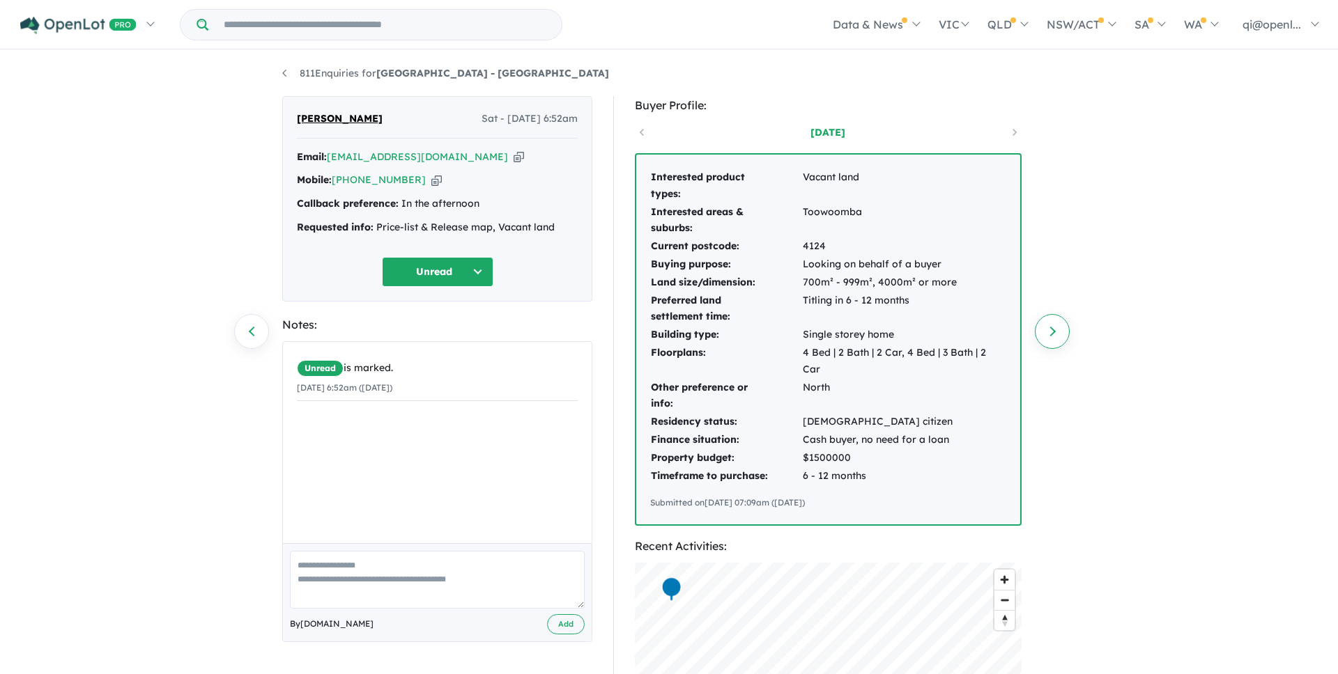
click at [1055, 329] on link "Next enquiry" at bounding box center [1052, 331] width 35 height 35
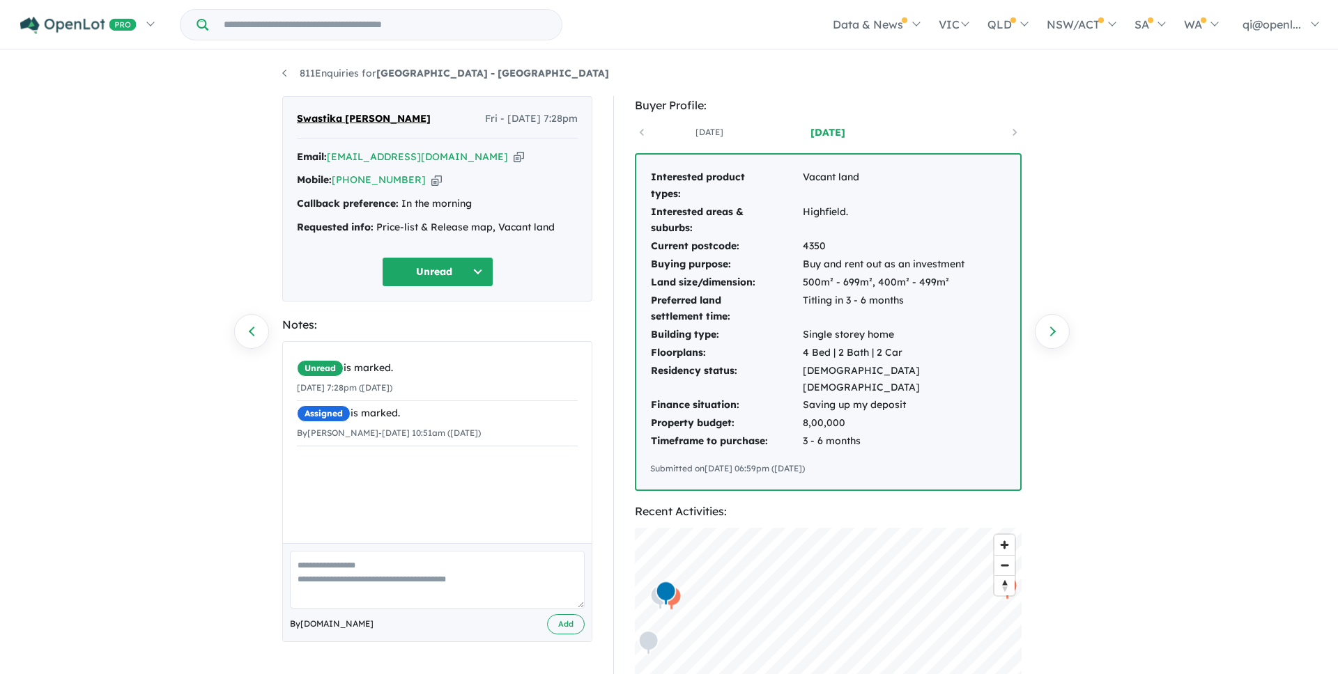
click at [1160, 385] on div "811 Enquiries for [GEOGRAPHIC_DATA] - Highfields Previous enquiry Next enquiry …" at bounding box center [669, 364] width 1338 height 625
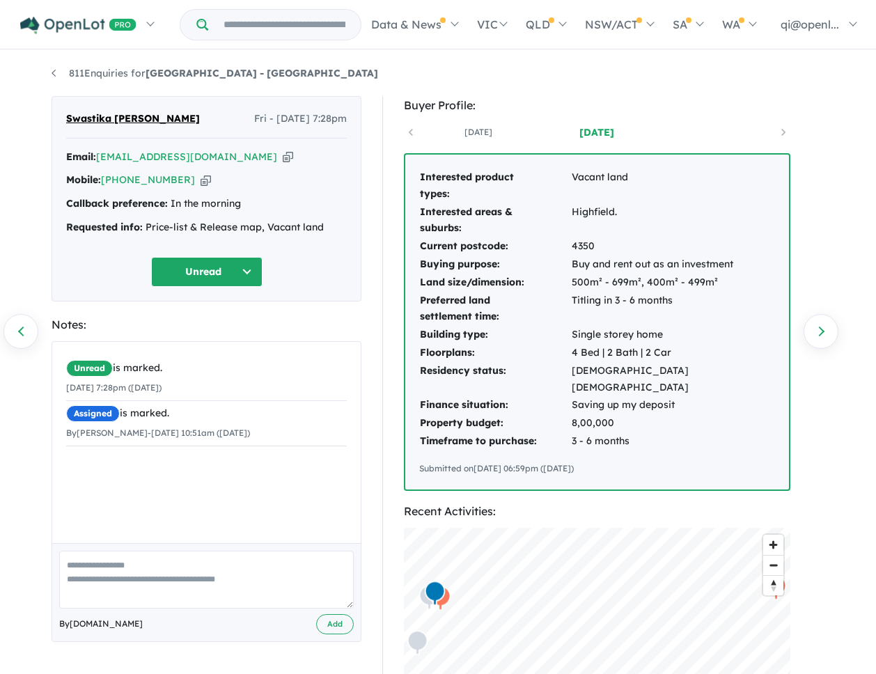
click at [821, 474] on div "Buyer Profile: [DATE] [DATE] Interested product types: Vacant land Interested a…" at bounding box center [603, 538] width 442 height 885
click at [823, 458] on div "Buyer Profile: [DATE] [DATE] Interested product types: Vacant land Interested a…" at bounding box center [603, 538] width 442 height 885
